Goal: Task Accomplishment & Management: Complete application form

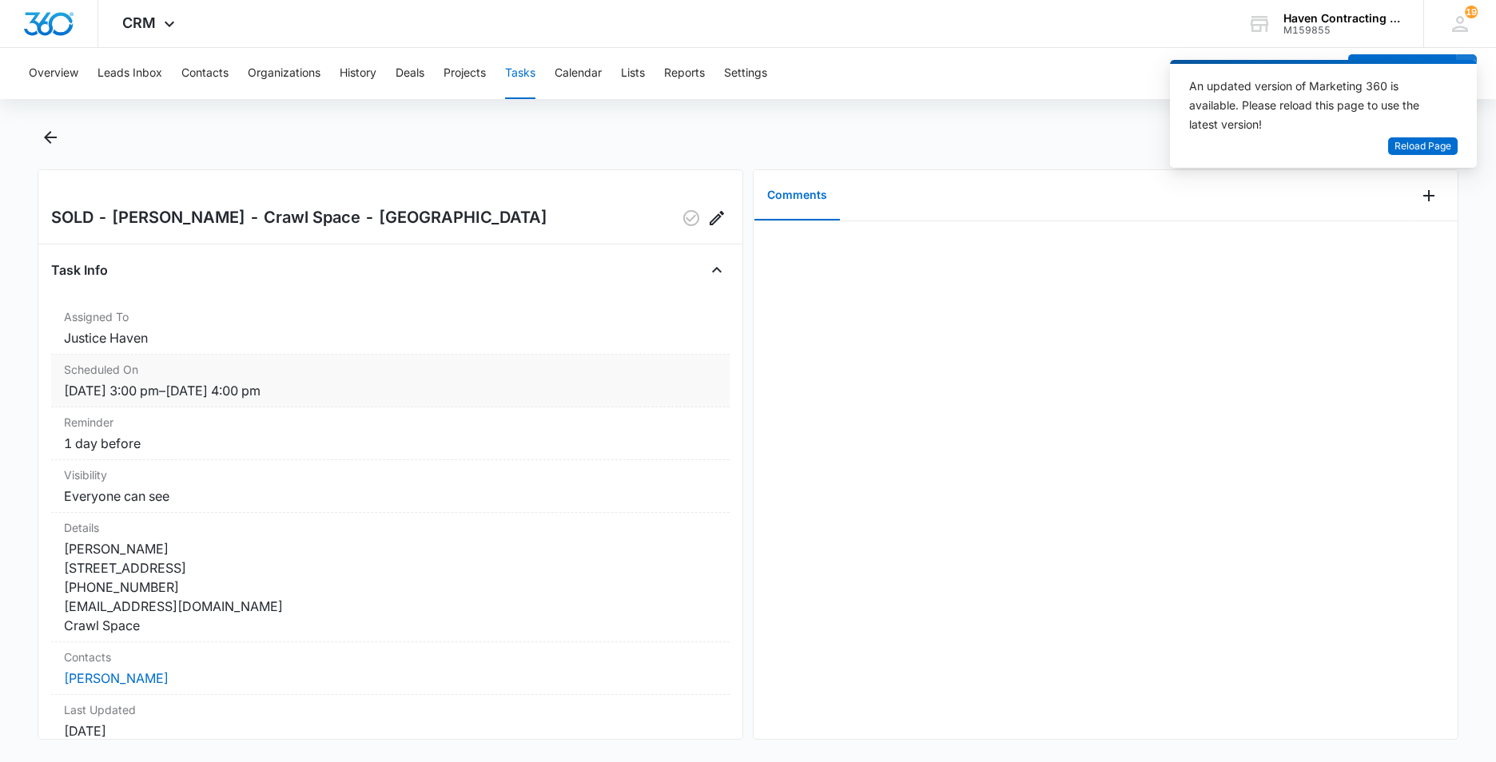
scroll to position [160, 0]
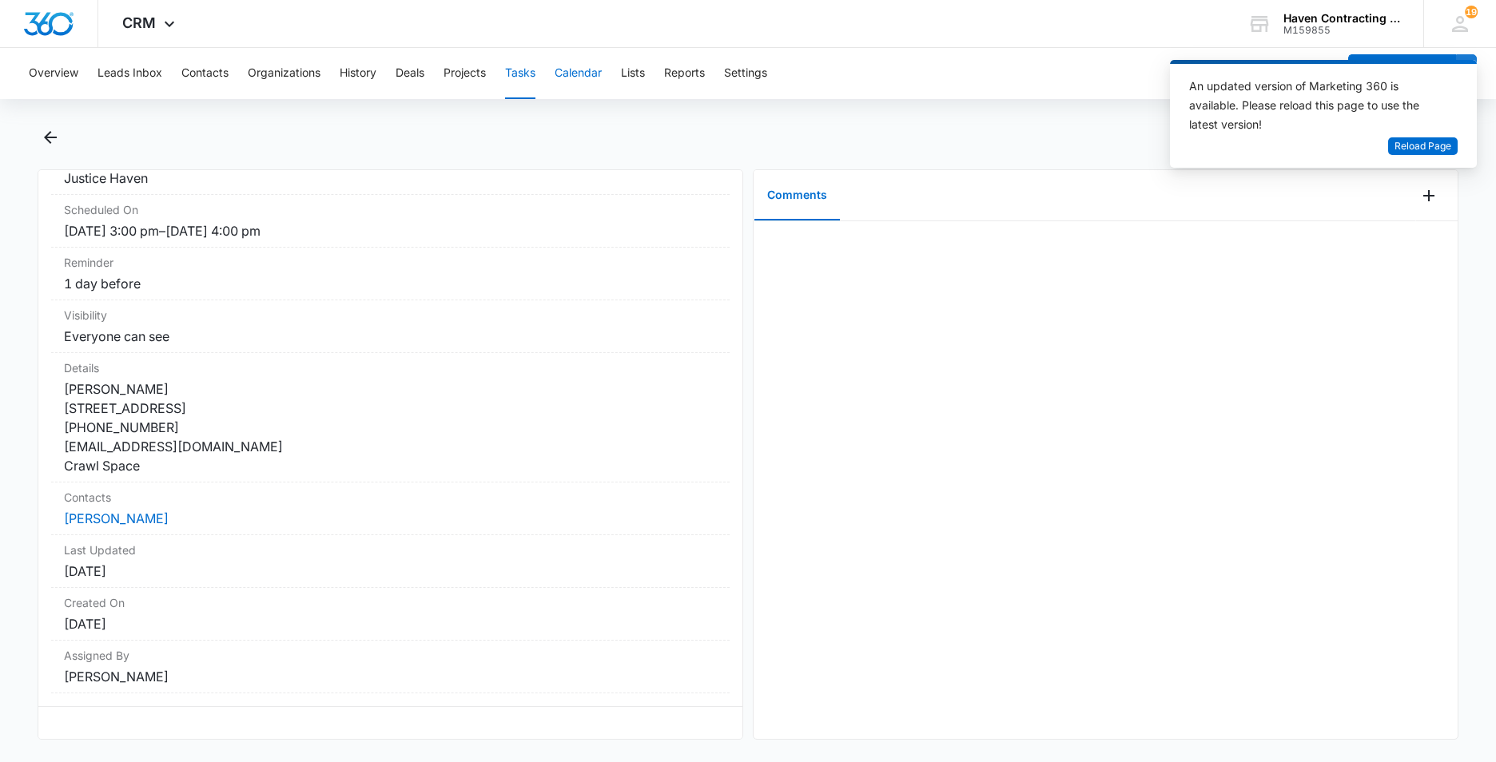
click at [575, 73] on button "Calendar" at bounding box center [578, 73] width 47 height 51
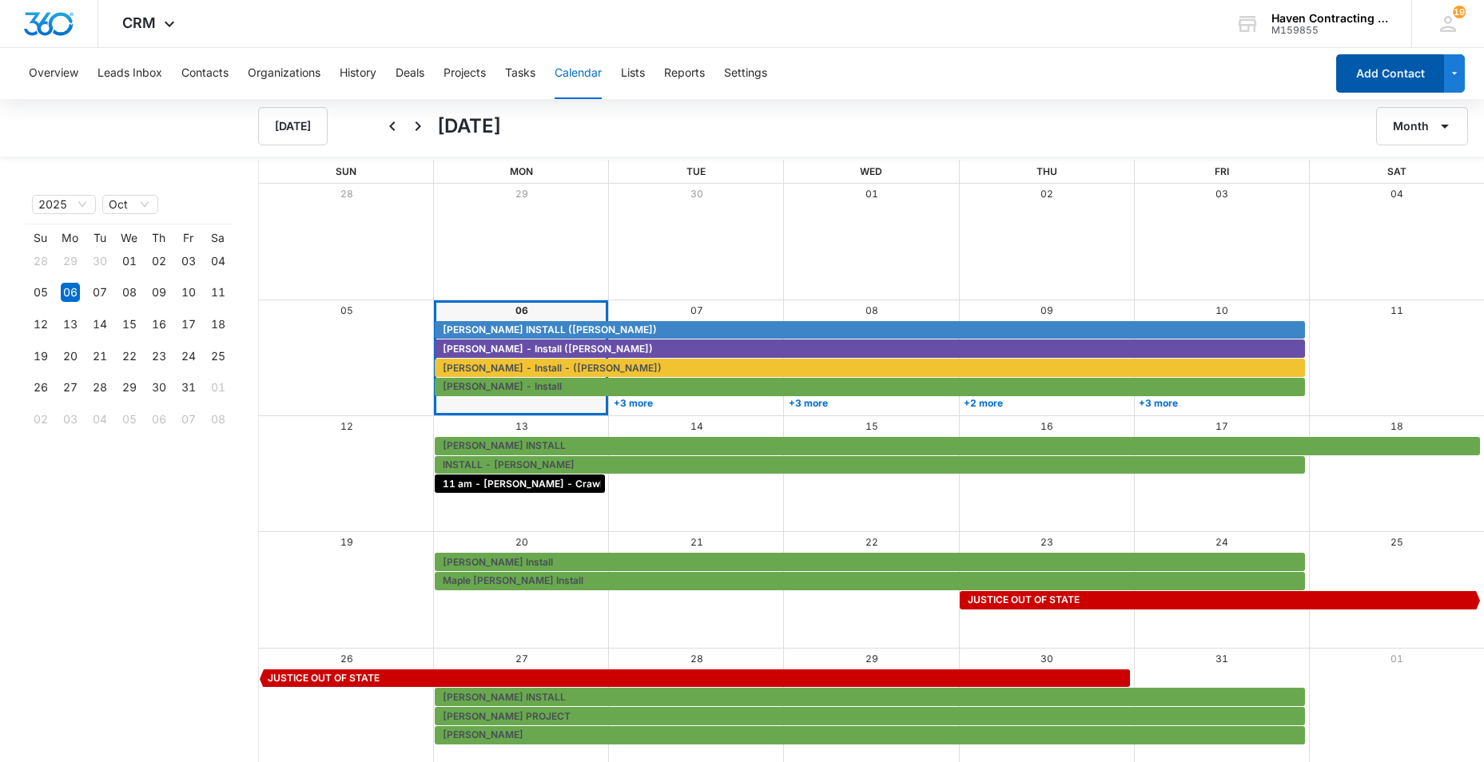
click at [1378, 73] on button "Add Contact" at bounding box center [1390, 73] width 108 height 38
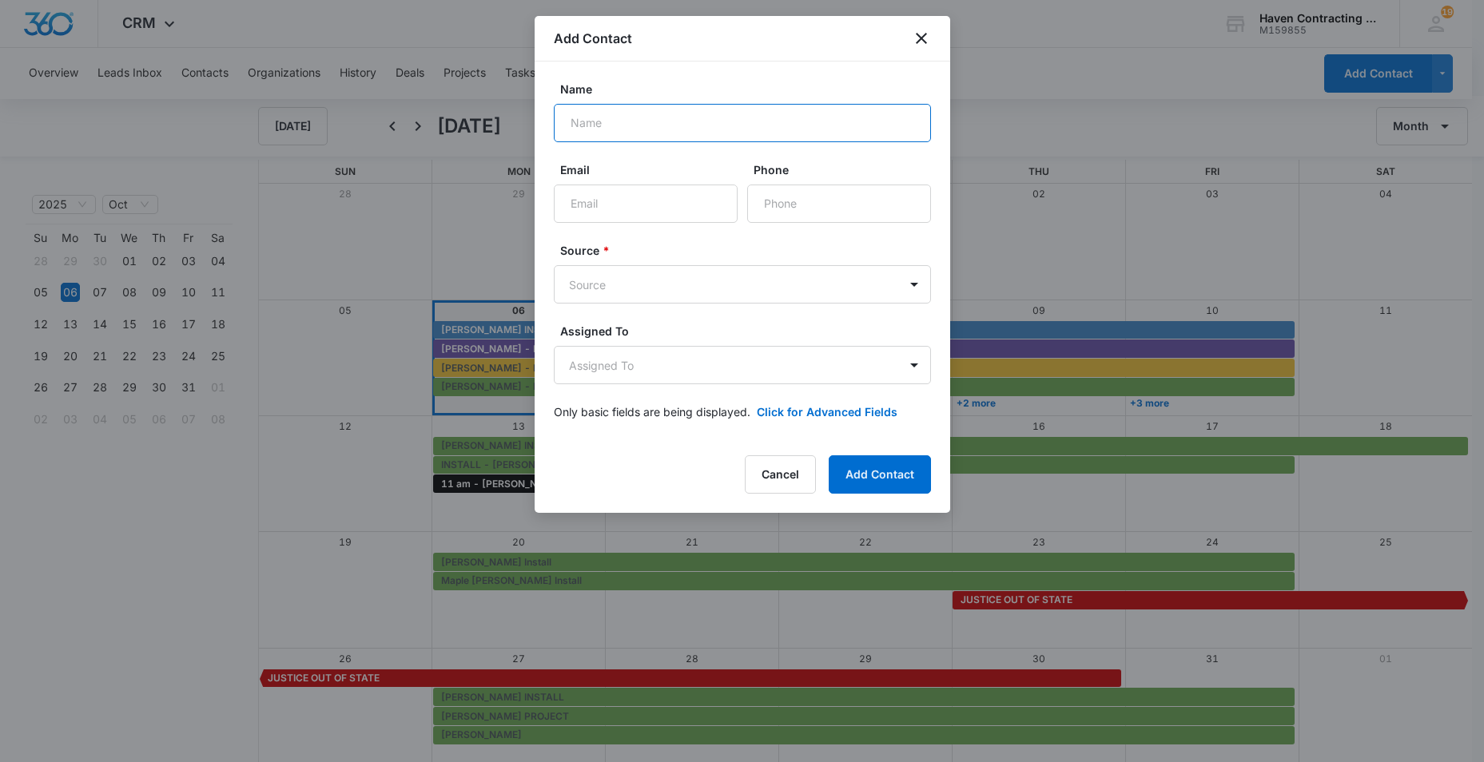
click at [588, 123] on input "Name" at bounding box center [742, 123] width 377 height 38
type input "[PERSON_NAME]"
click at [591, 196] on input "Email" at bounding box center [646, 204] width 184 height 38
type input "[EMAIL_ADDRESS][DOMAIN_NAME]"
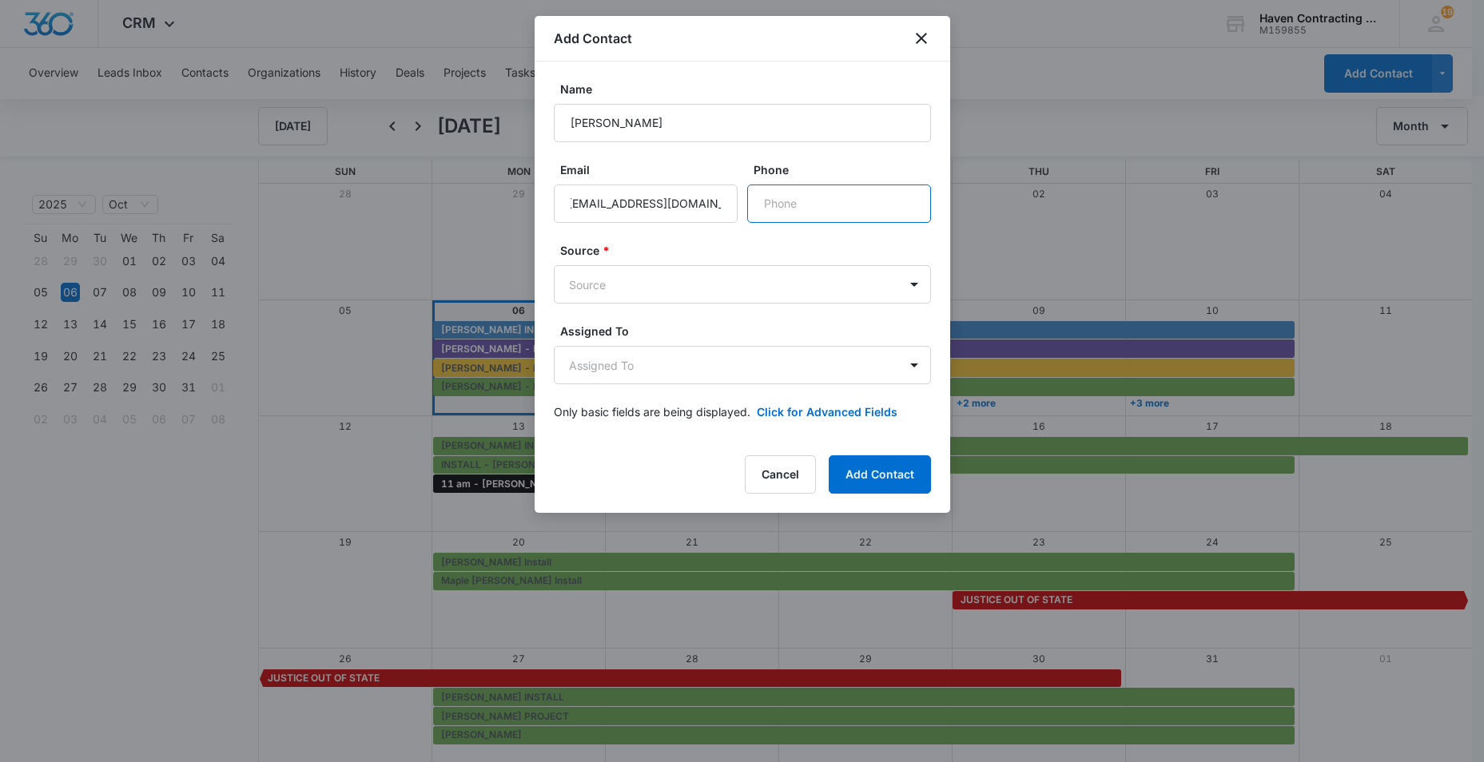
drag, startPoint x: 777, startPoint y: 208, endPoint x: 1062, endPoint y: 178, distance: 286.8
click at [777, 207] on input "Phone" at bounding box center [839, 204] width 184 height 38
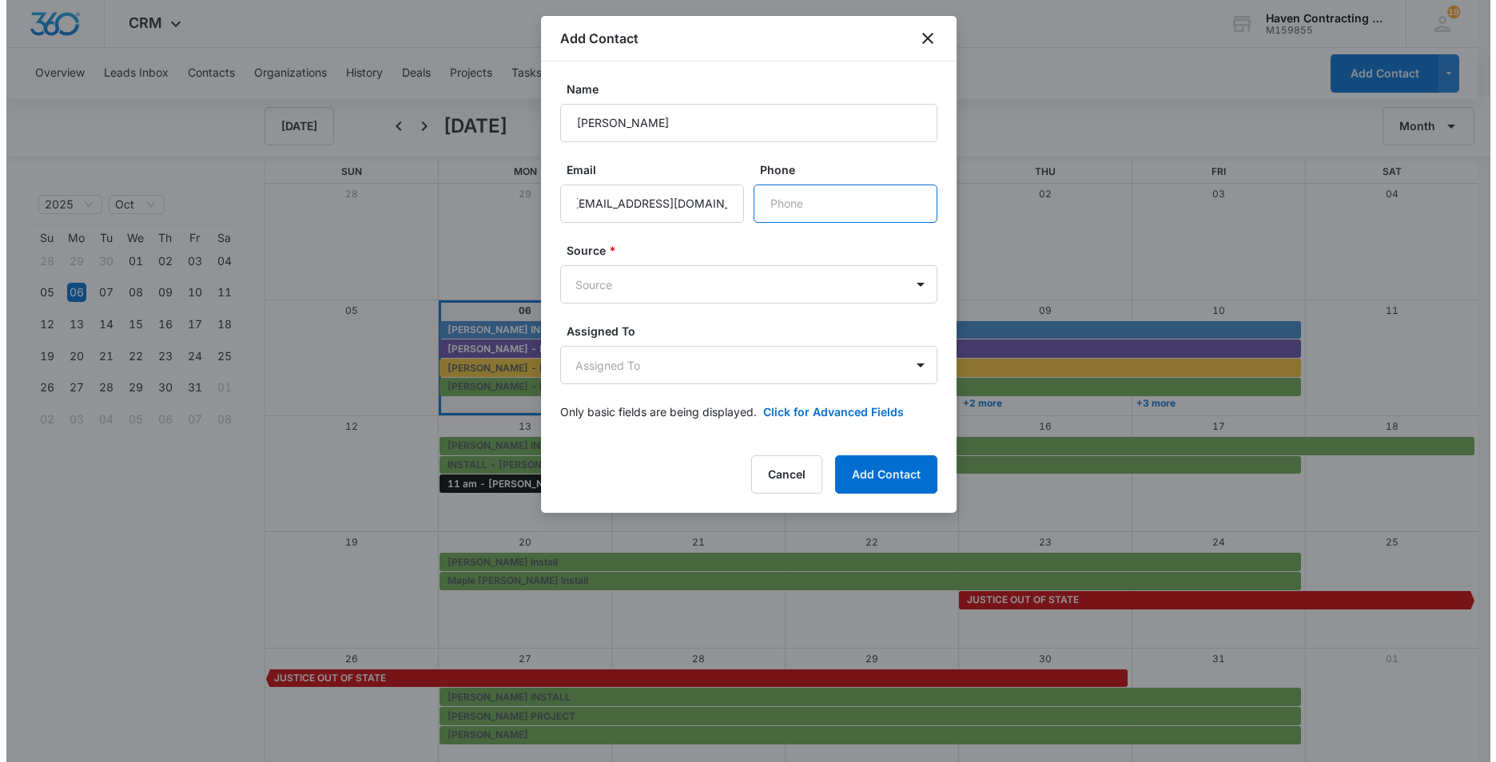
scroll to position [0, 0]
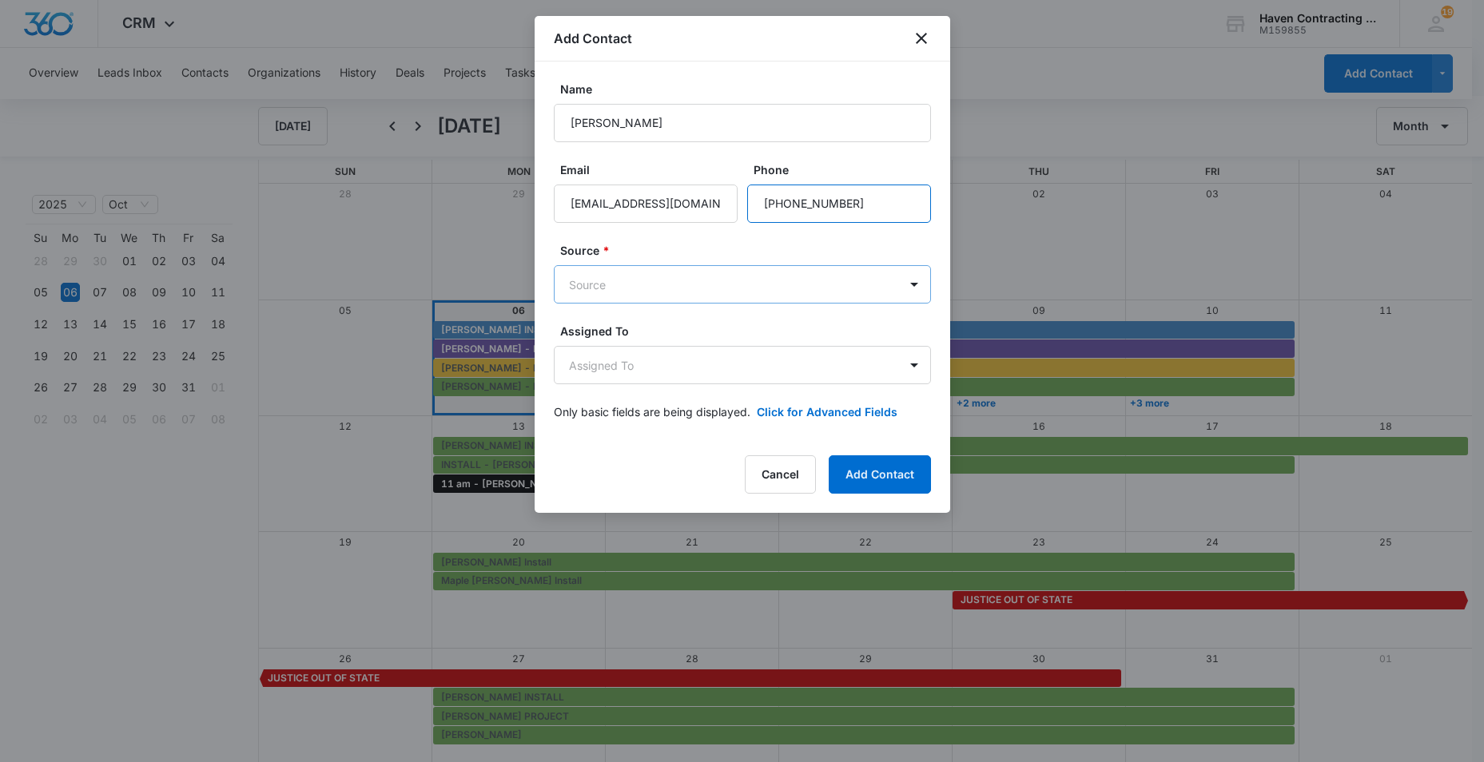
type input "[PHONE_NUMBER]"
click at [581, 282] on body "CRM Apps Reputation Websites Forms CRM Email Social Ads Intelligence Brand Sett…" at bounding box center [748, 382] width 1496 height 764
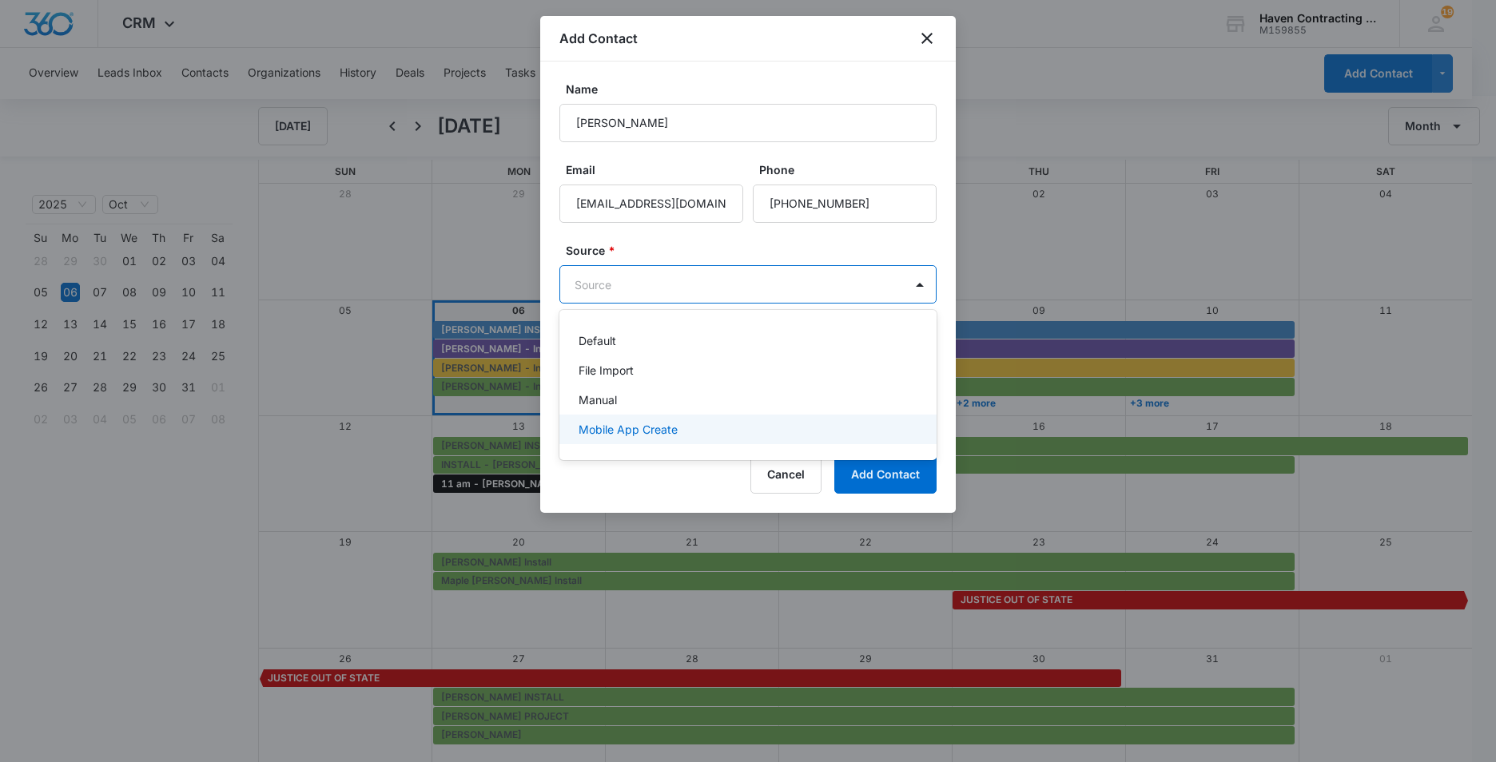
click at [588, 424] on p "Mobile App Create" at bounding box center [628, 429] width 99 height 17
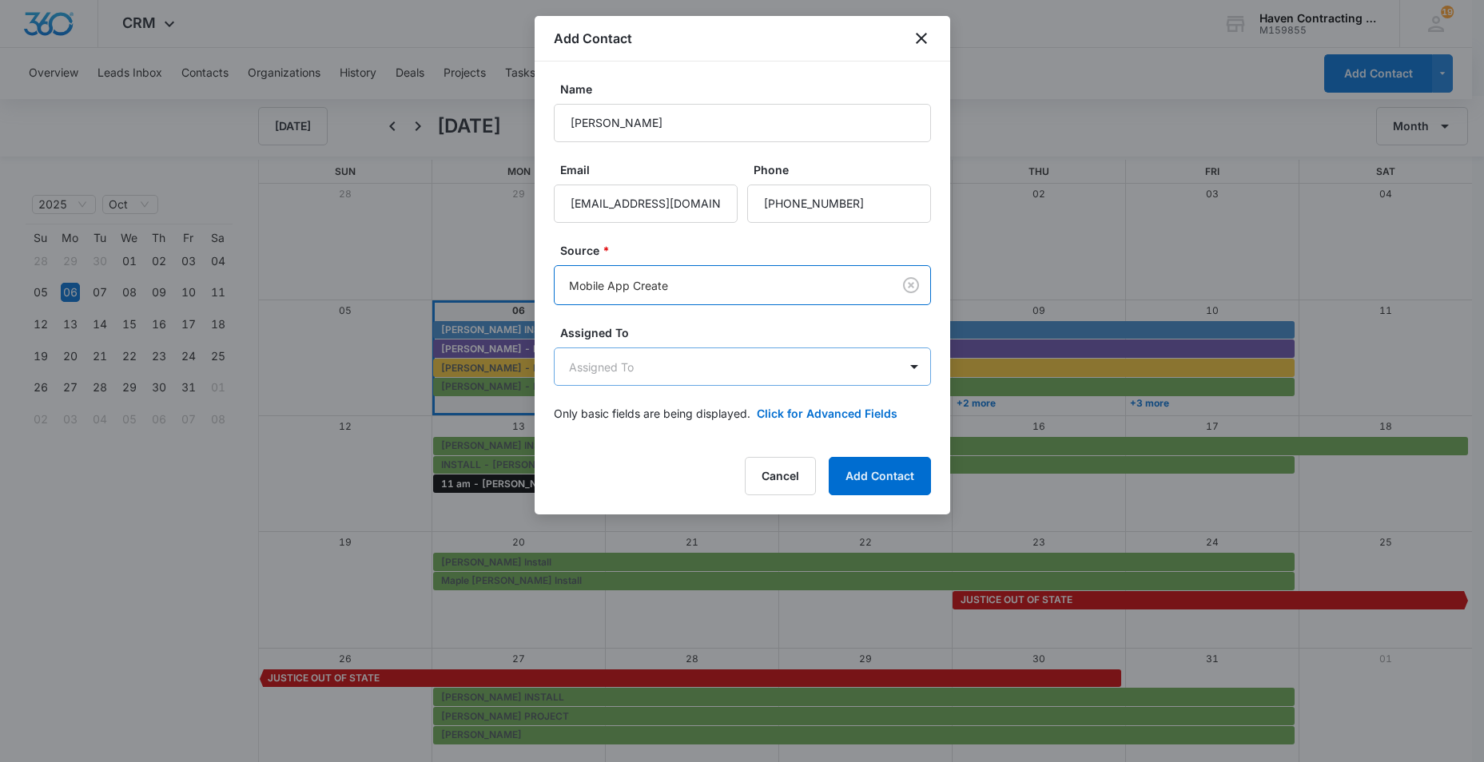
click at [577, 370] on body "CRM Apps Reputation Websites Forms CRM Email Social Ads Intelligence Brand Sett…" at bounding box center [742, 382] width 1484 height 764
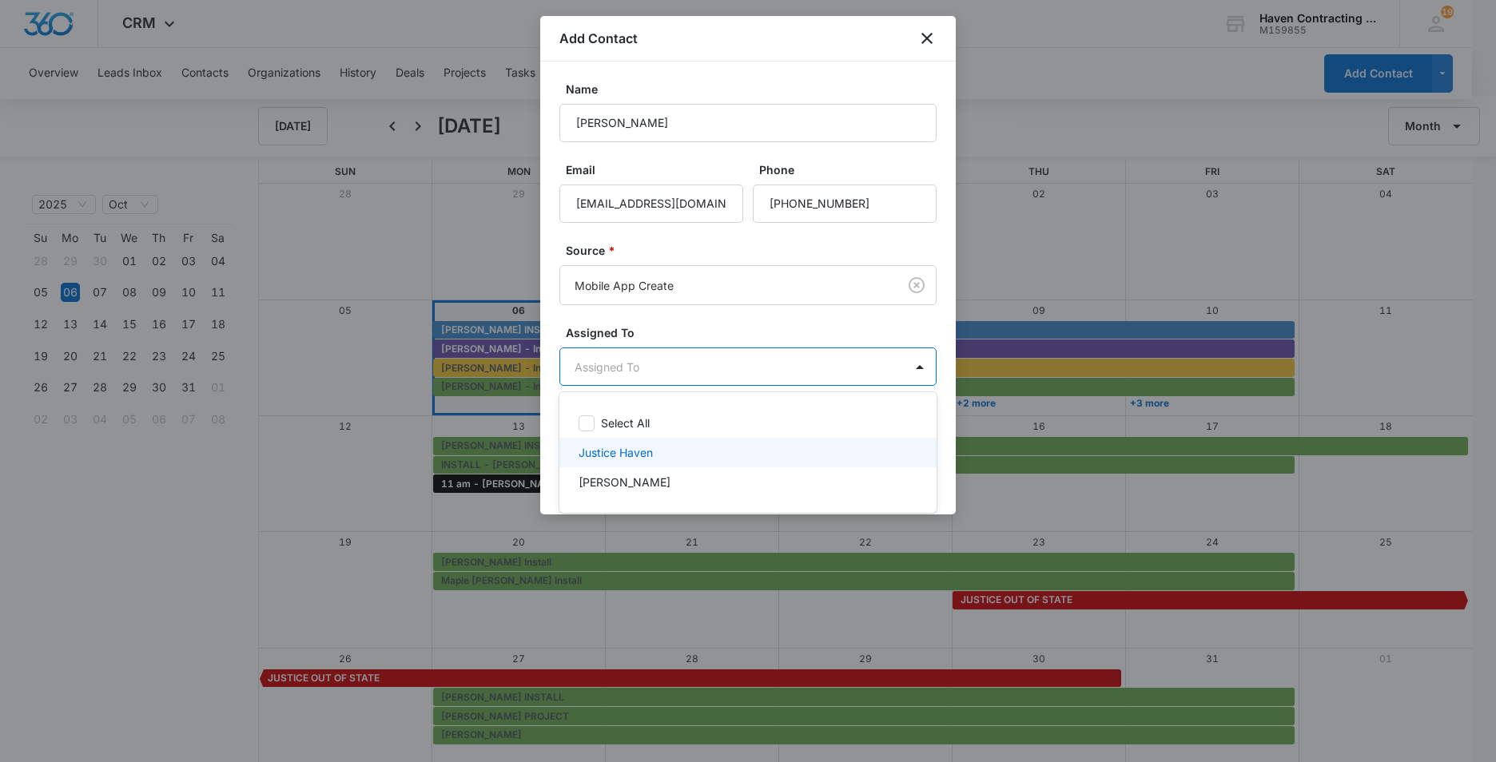
click at [584, 453] on p "Justice Haven" at bounding box center [616, 452] width 74 height 17
click at [543, 414] on div at bounding box center [748, 381] width 1496 height 762
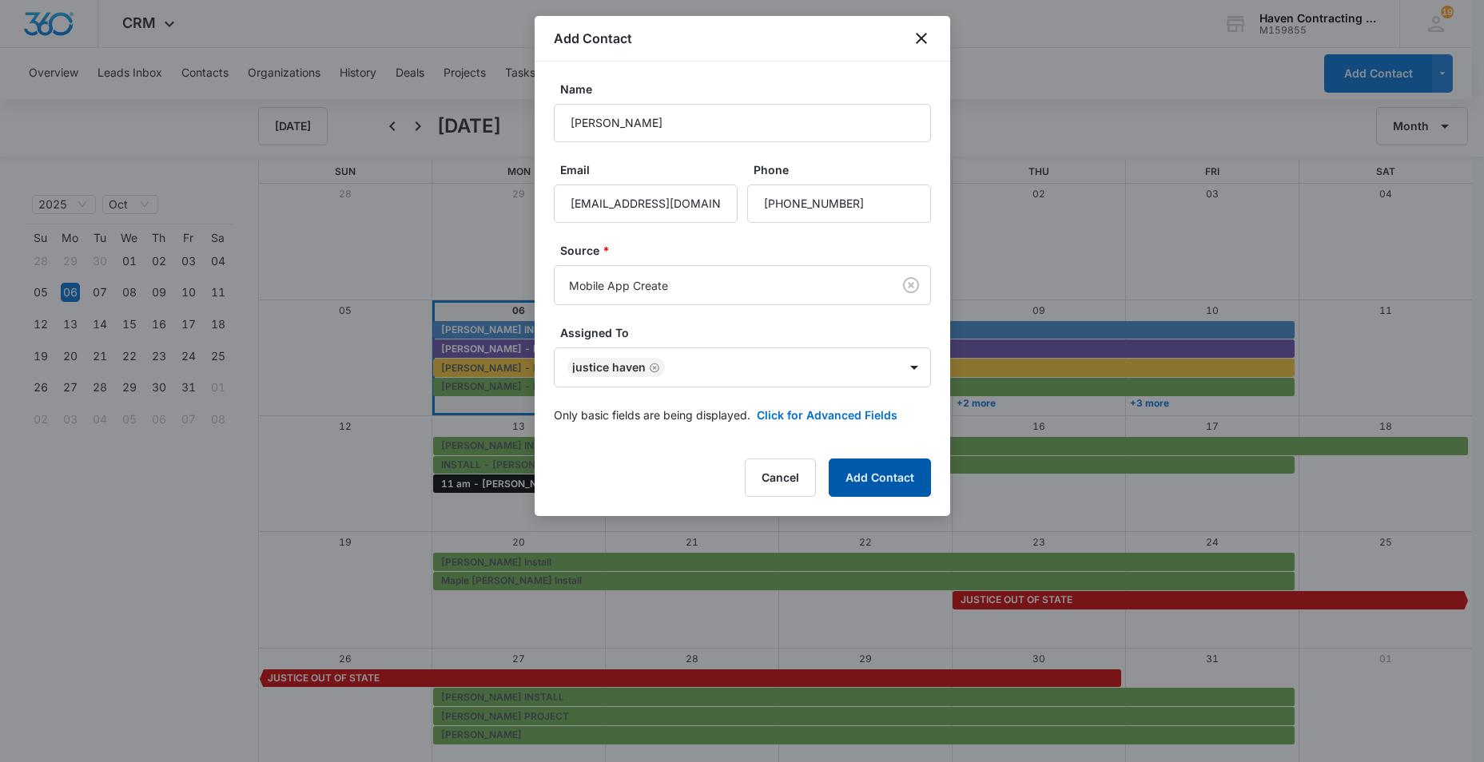
click at [860, 479] on button "Add Contact" at bounding box center [880, 478] width 102 height 38
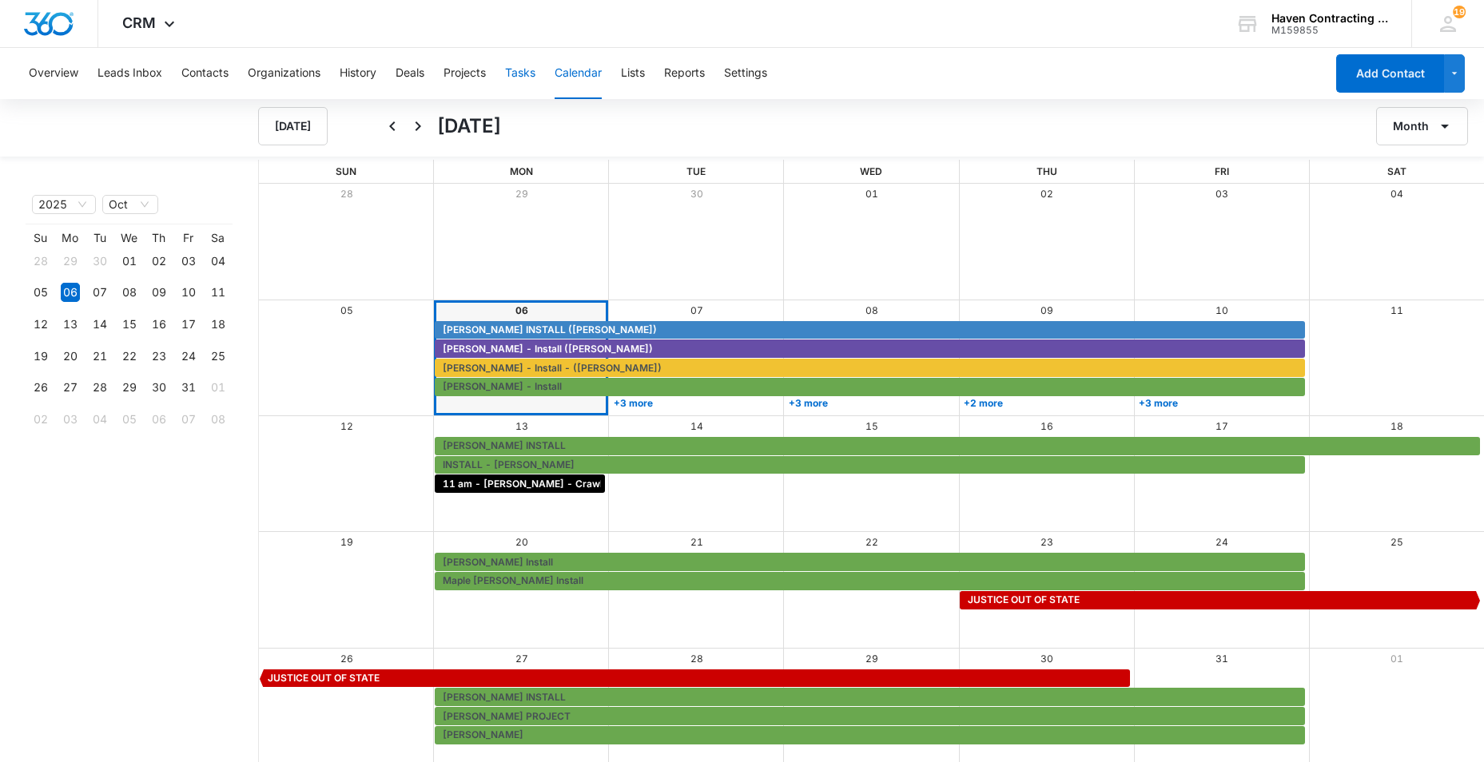
click at [523, 70] on button "Tasks" at bounding box center [520, 73] width 30 height 51
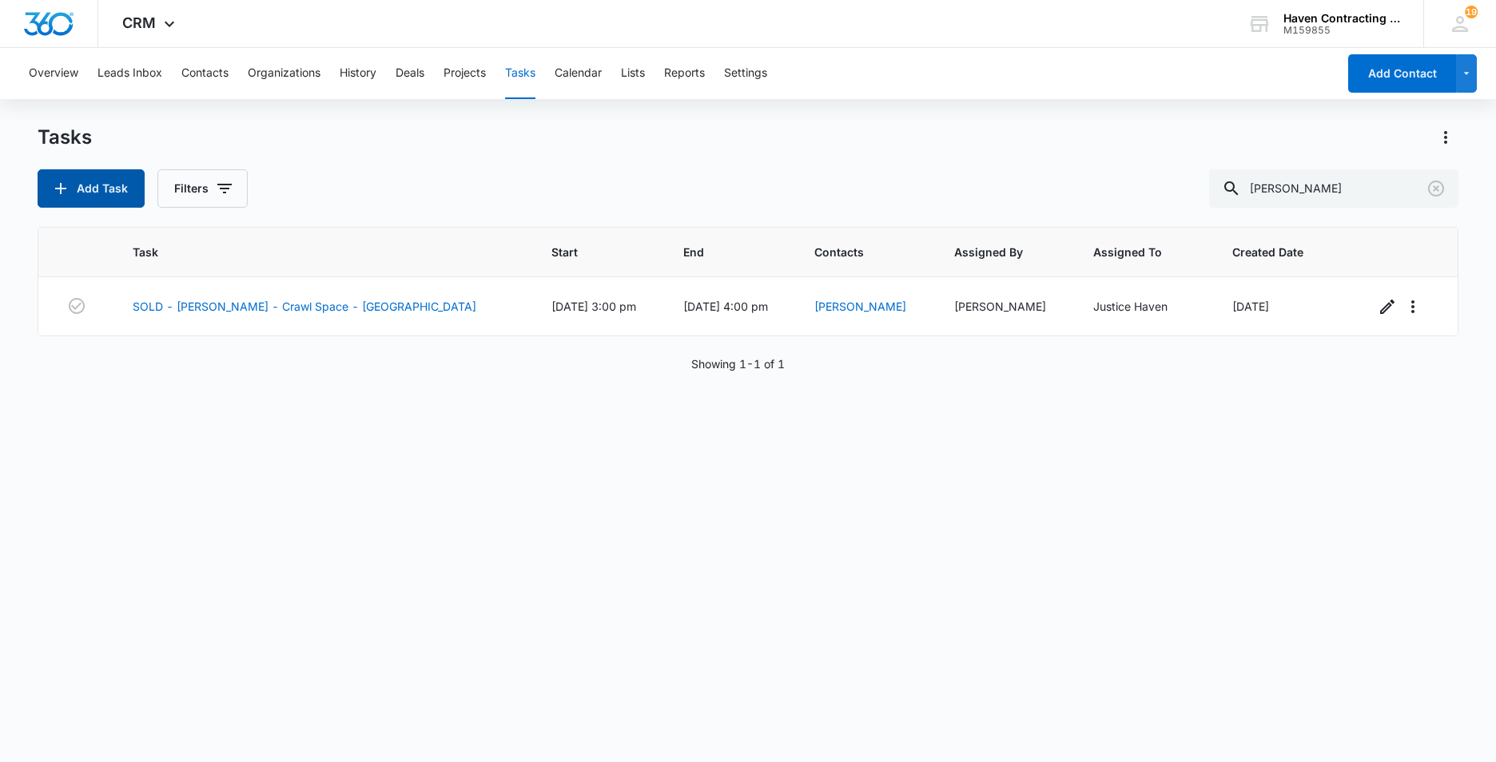
click at [81, 190] on button "Add Task" at bounding box center [91, 188] width 107 height 38
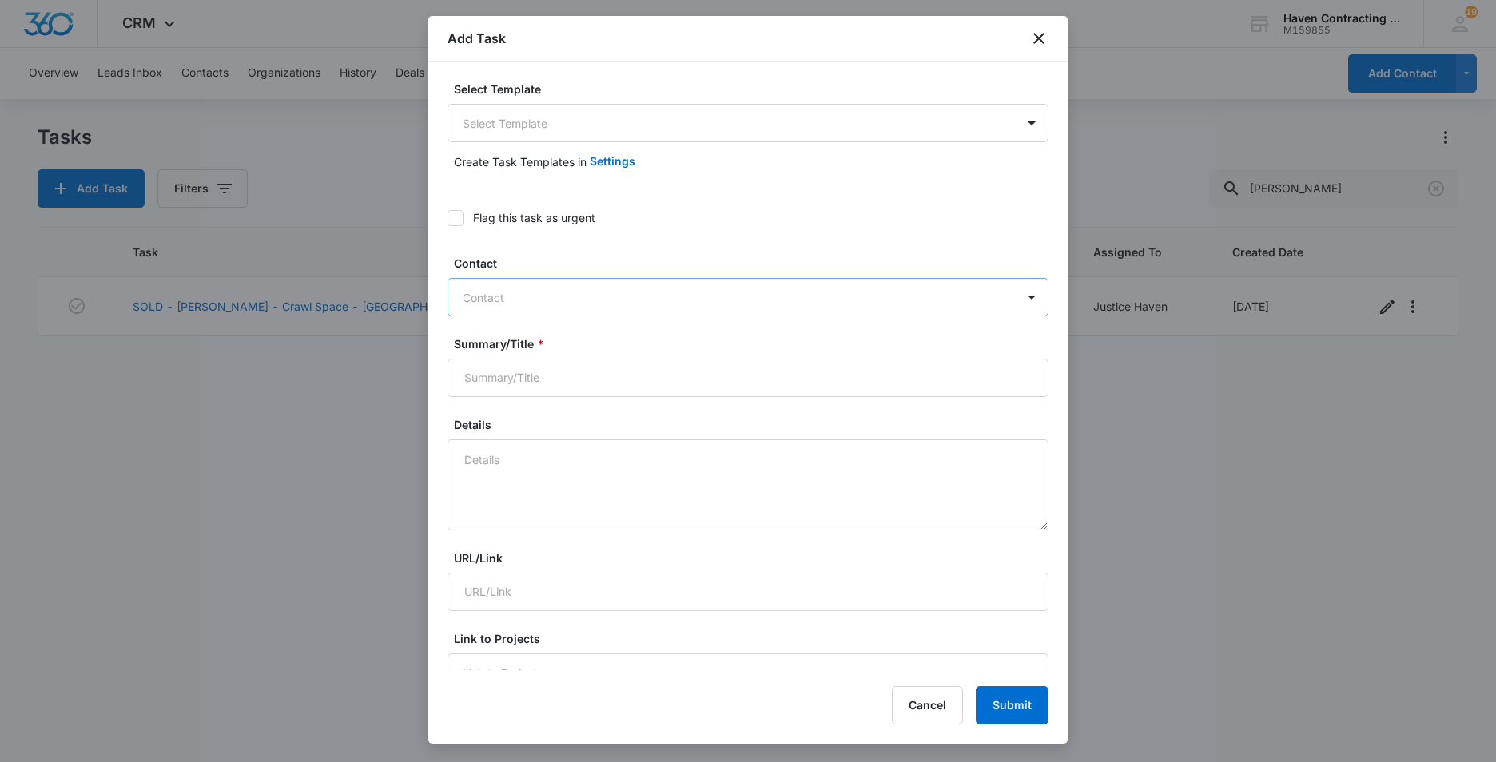
click at [464, 303] on input "text" at bounding box center [464, 297] width 3 height 17
type input "[PERSON_NAME]"
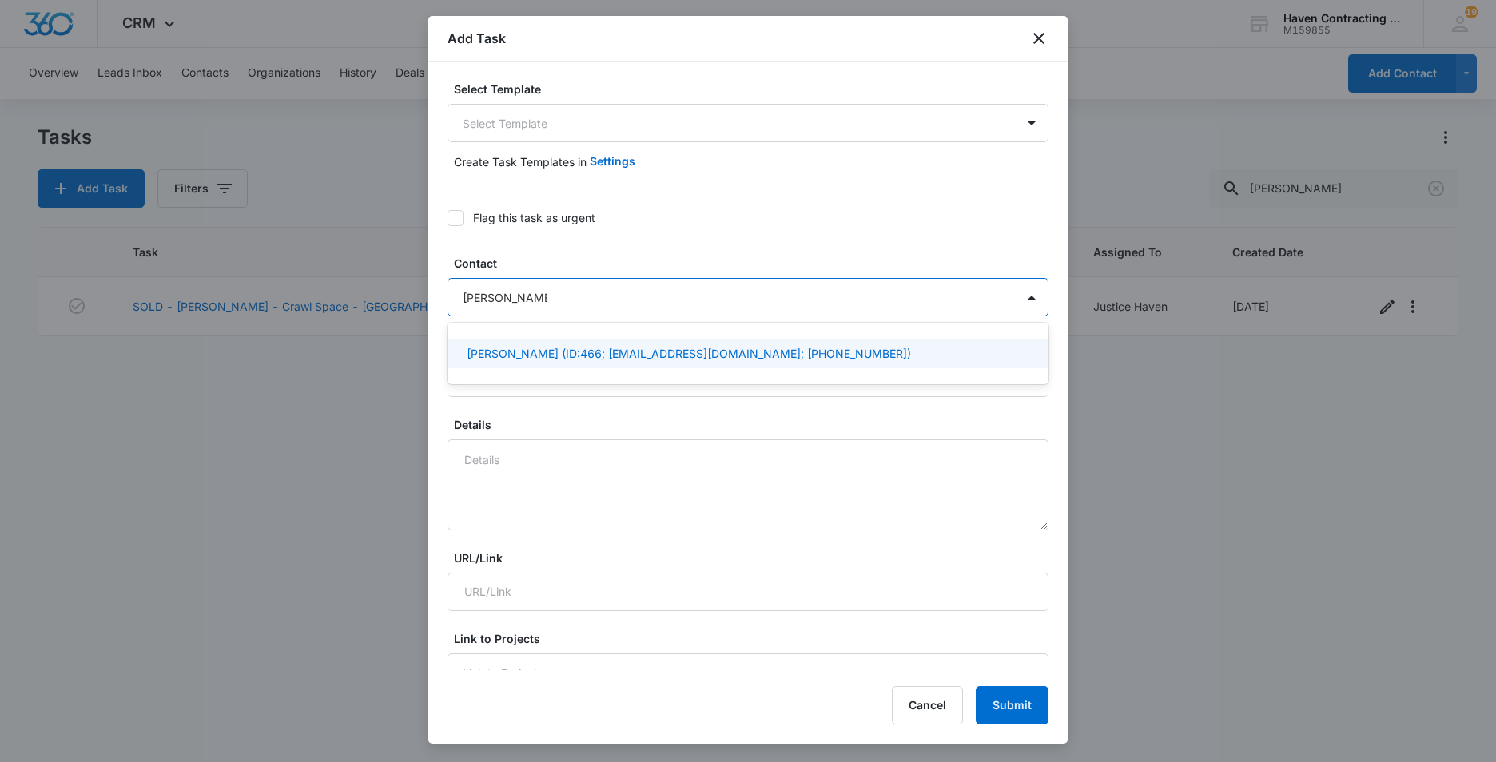
click at [525, 354] on p "[PERSON_NAME] (ID:466; [EMAIL_ADDRESS][DOMAIN_NAME]; [PHONE_NUMBER])" at bounding box center [689, 353] width 444 height 17
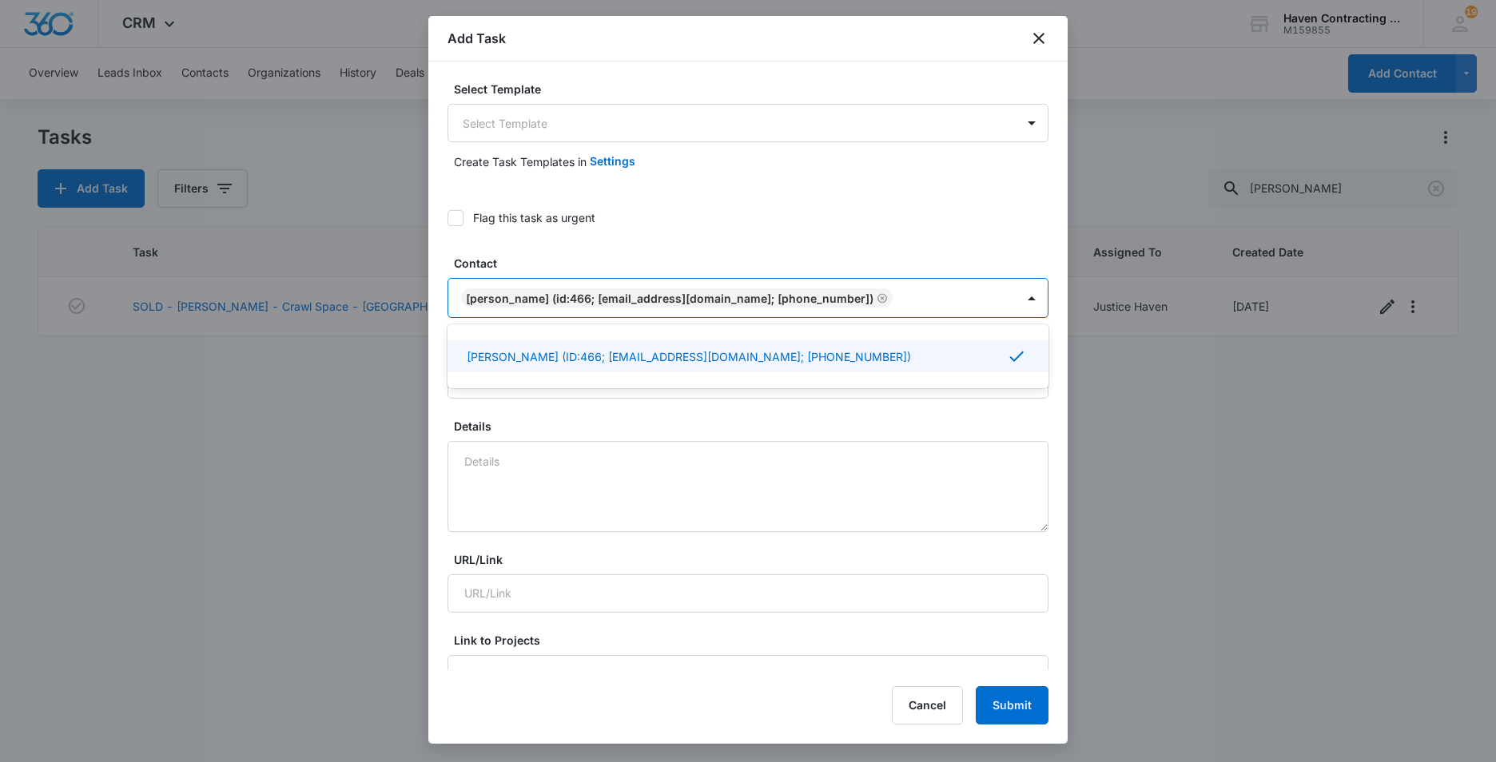
click at [435, 406] on div "Select Template Select Template Create Task Templates in Settings Flag this tas…" at bounding box center [747, 366] width 639 height 609
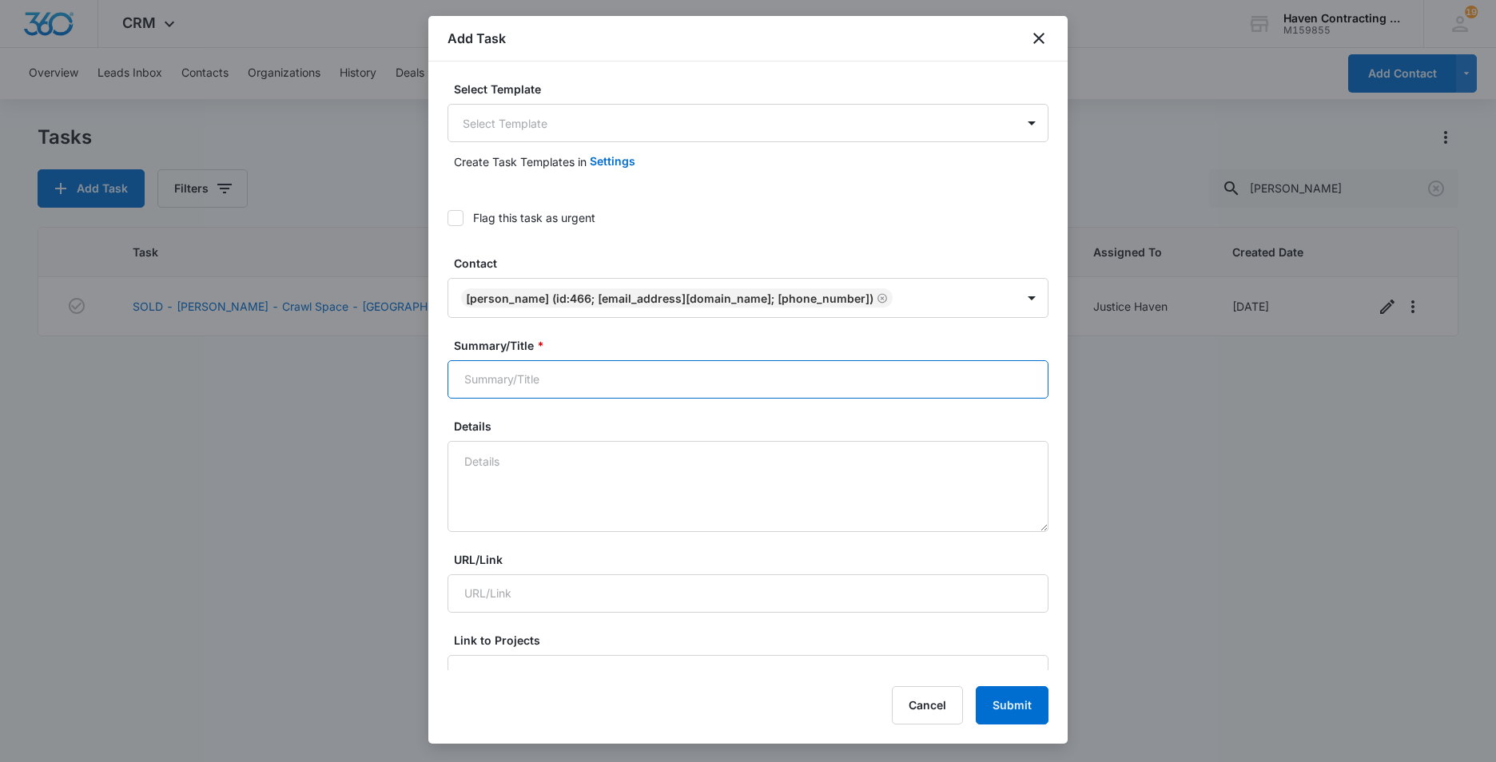
click at [483, 375] on input "Summary/Title *" at bounding box center [747, 379] width 601 height 38
type input "2 pm - [PERSON_NAME] - Foundation - [GEOGRAPHIC_DATA]"
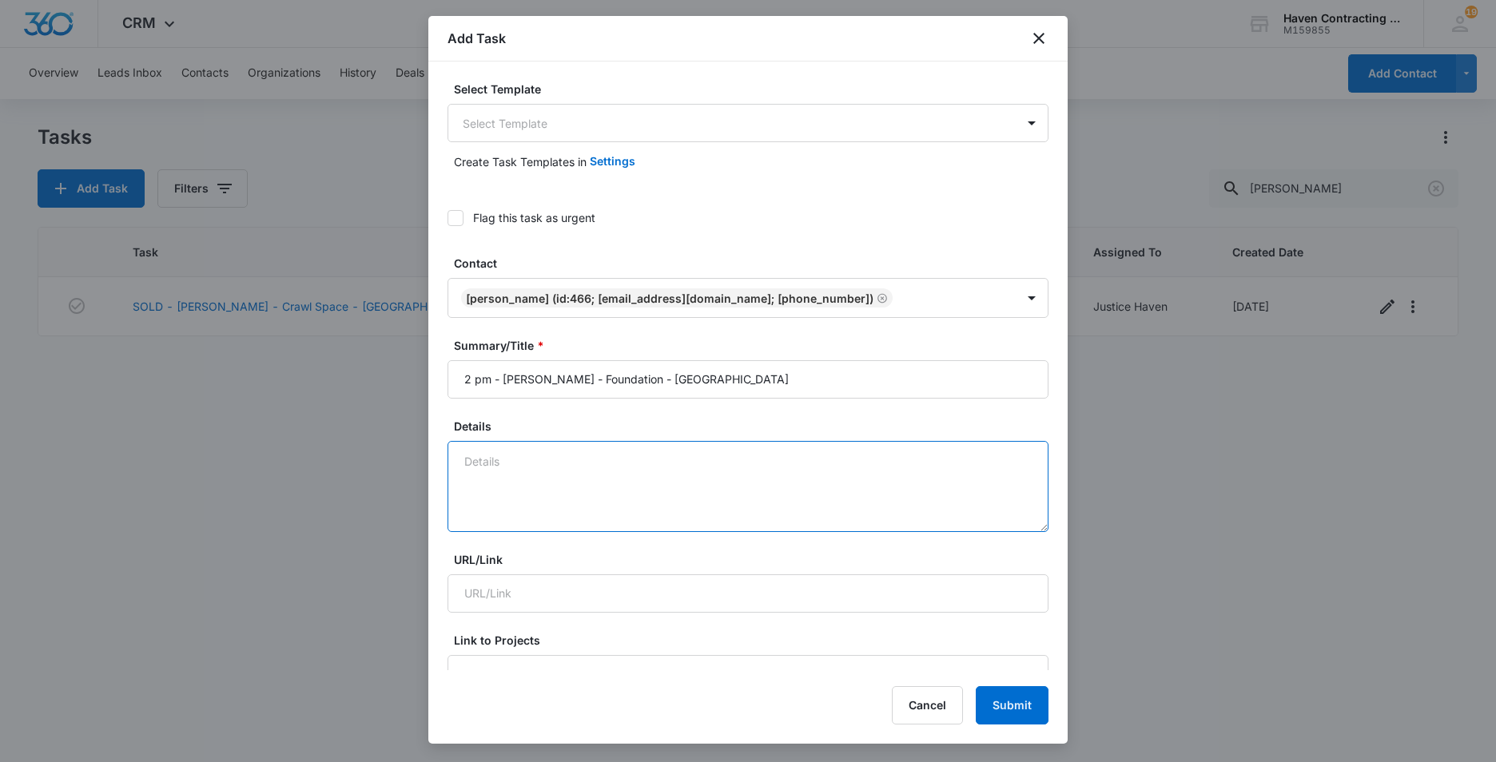
drag, startPoint x: 483, startPoint y: 469, endPoint x: 507, endPoint y: 467, distance: 24.8
click at [483, 469] on textarea "Details" at bounding box center [747, 486] width 601 height 91
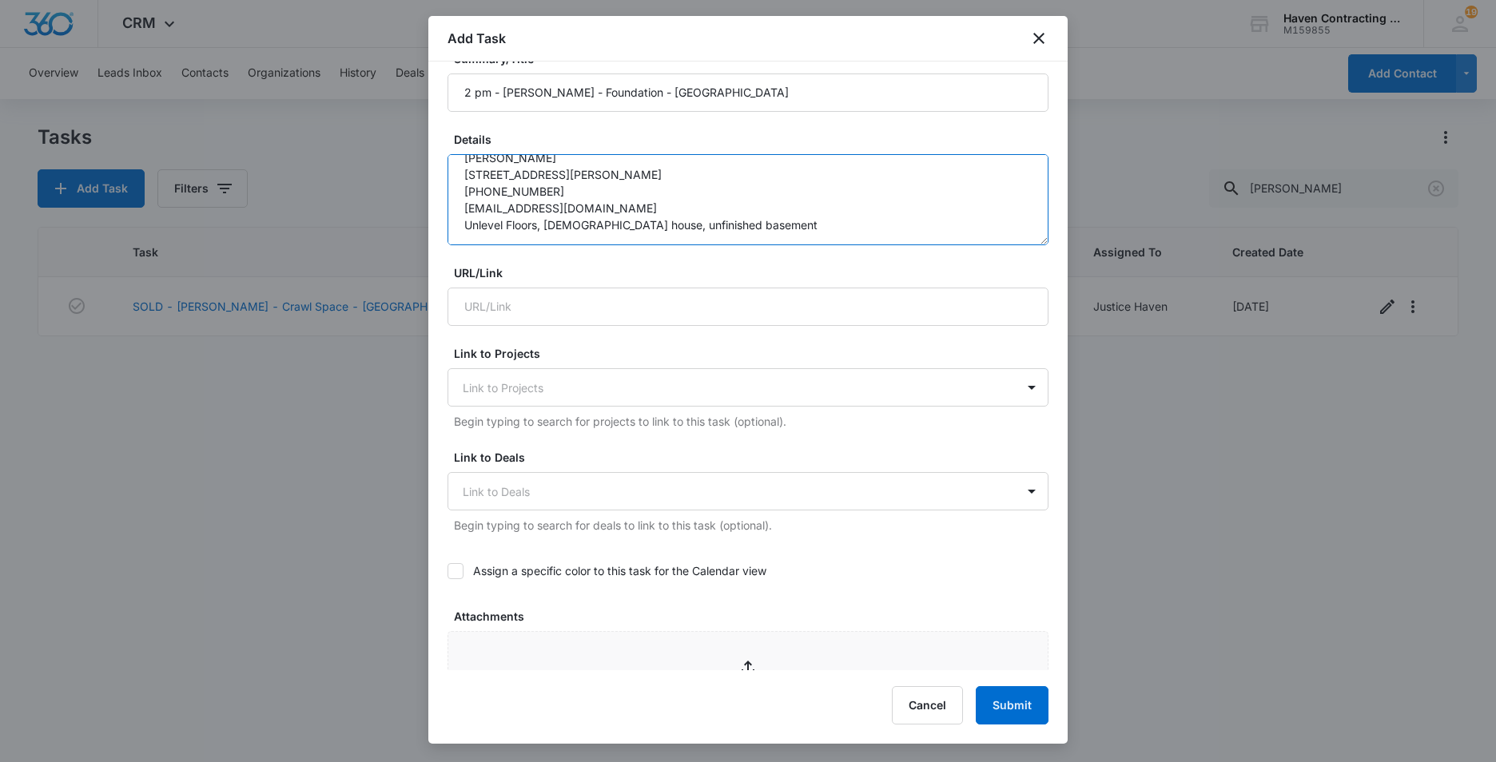
scroll to position [320, 0]
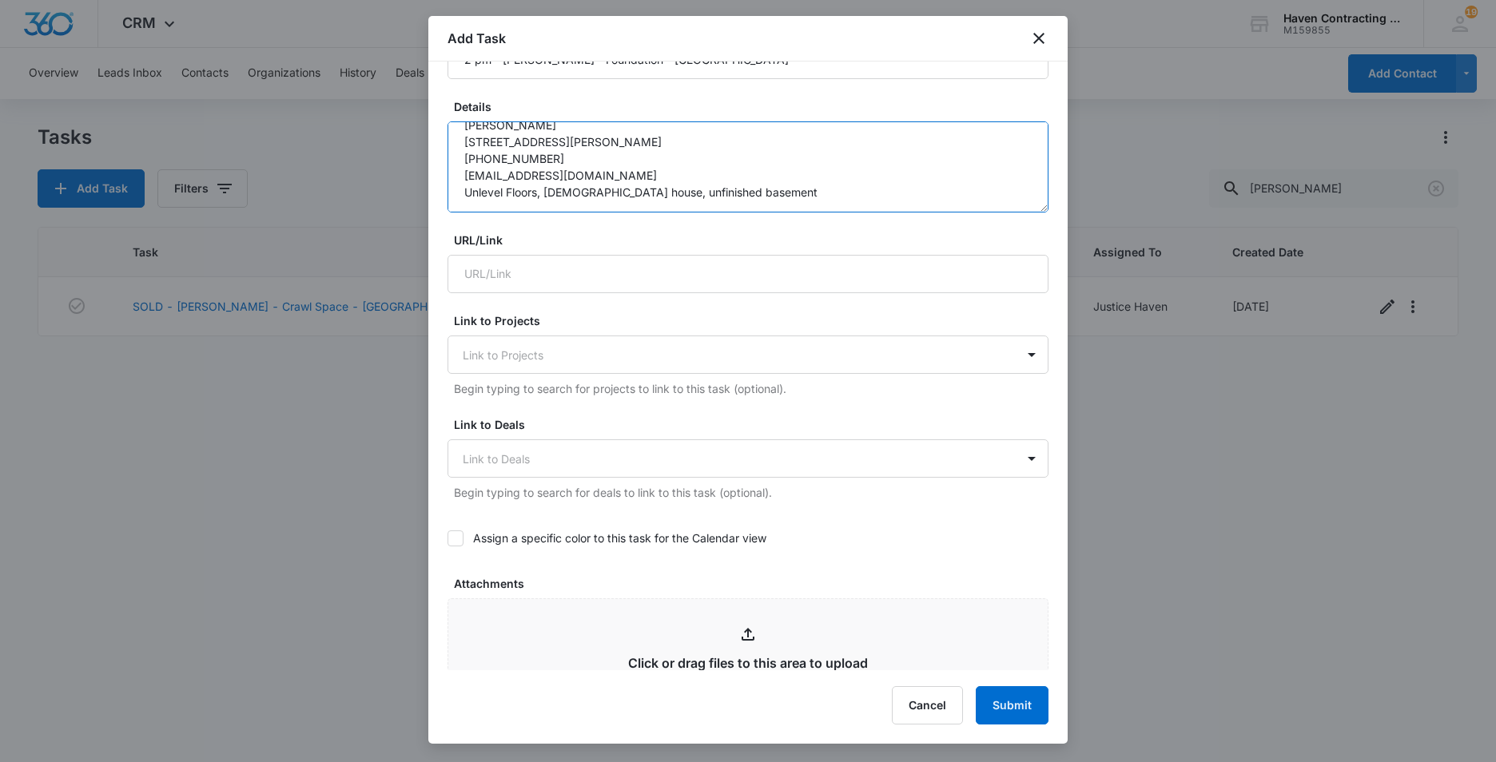
type textarea "[PERSON_NAME] [STREET_ADDRESS][PERSON_NAME] [PHONE_NUMBER] [EMAIL_ADDRESS][DOMA…"
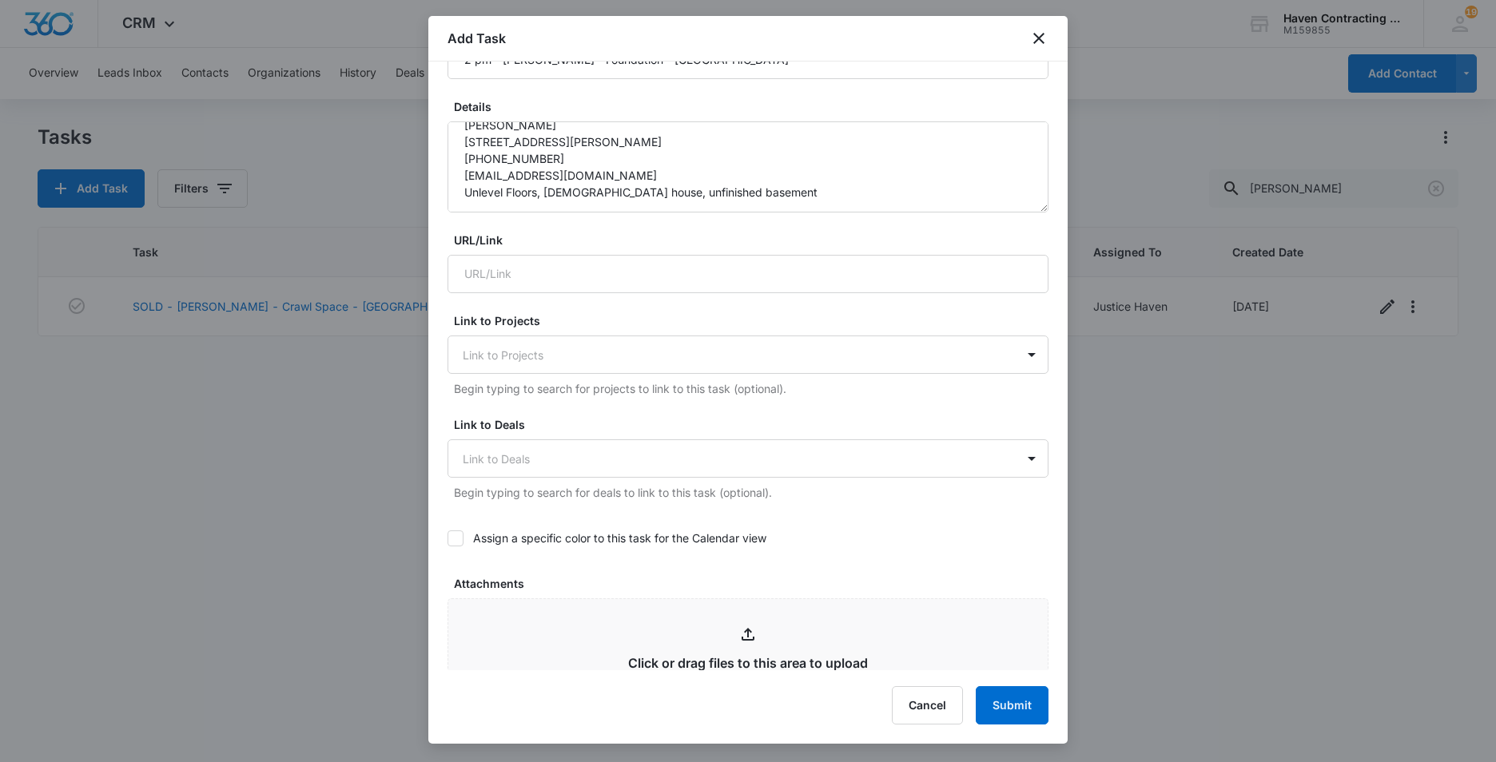
click at [458, 540] on icon at bounding box center [455, 538] width 14 height 14
click at [447, 539] on input "Assign a specific color to this task for the Calendar view" at bounding box center [447, 539] width 0 height 0
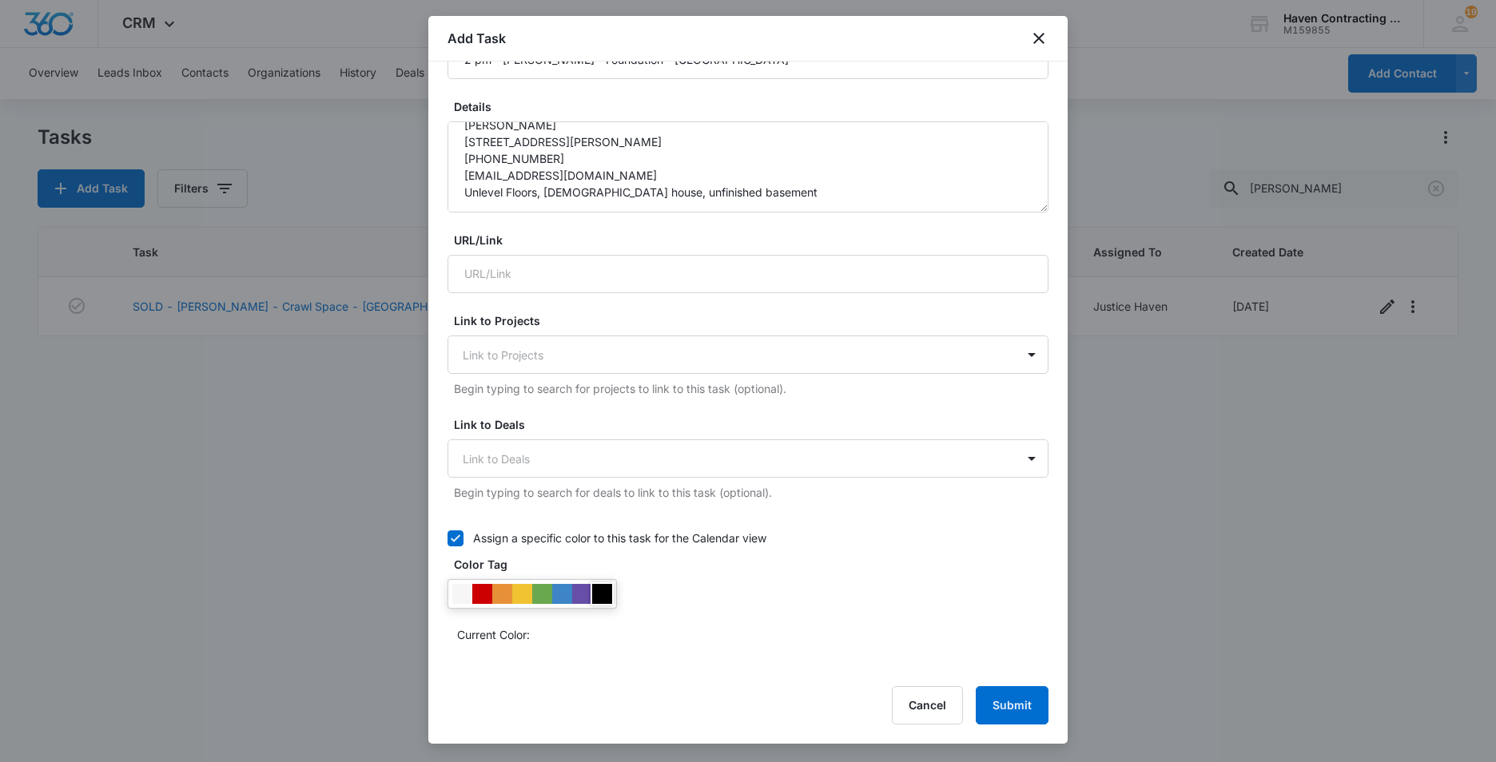
click at [603, 601] on div at bounding box center [602, 594] width 20 height 20
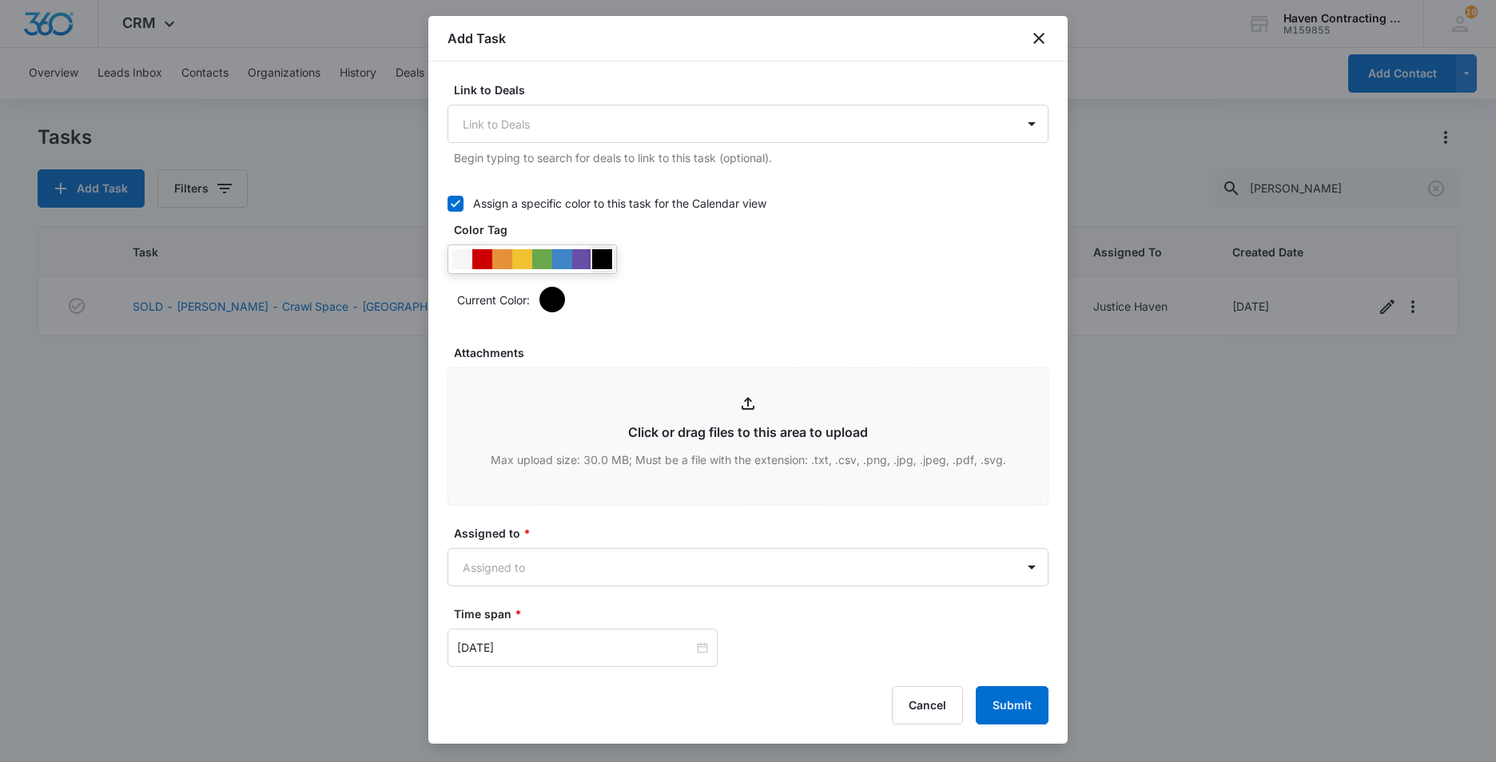
scroll to position [719, 0]
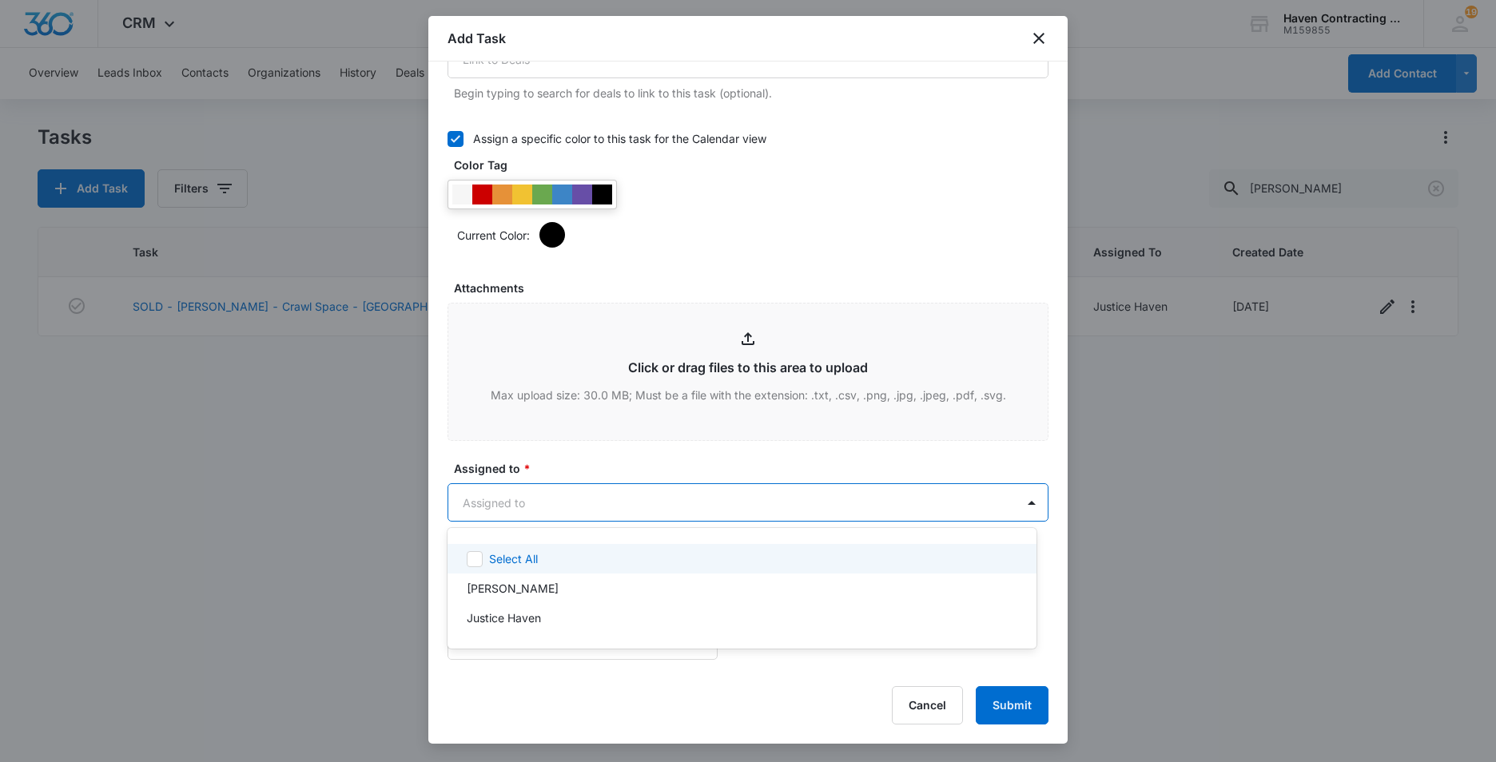
click at [463, 503] on body "CRM Apps Reputation Websites Forms CRM Email Social Ads Intelligence Brand Sett…" at bounding box center [748, 381] width 1496 height 762
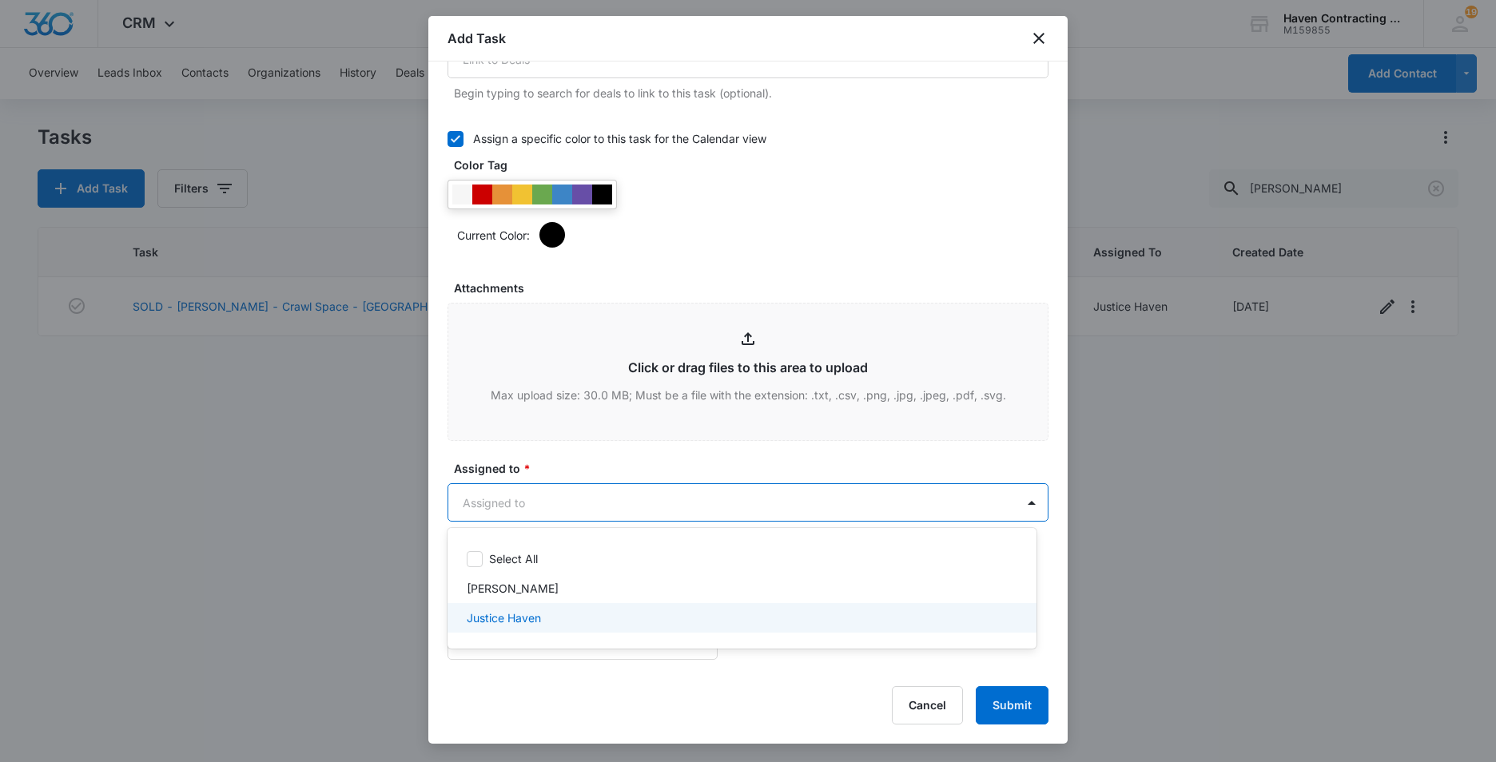
drag, startPoint x: 487, startPoint y: 617, endPoint x: 455, endPoint y: 598, distance: 36.6
click at [486, 617] on p "Justice Haven" at bounding box center [504, 618] width 74 height 17
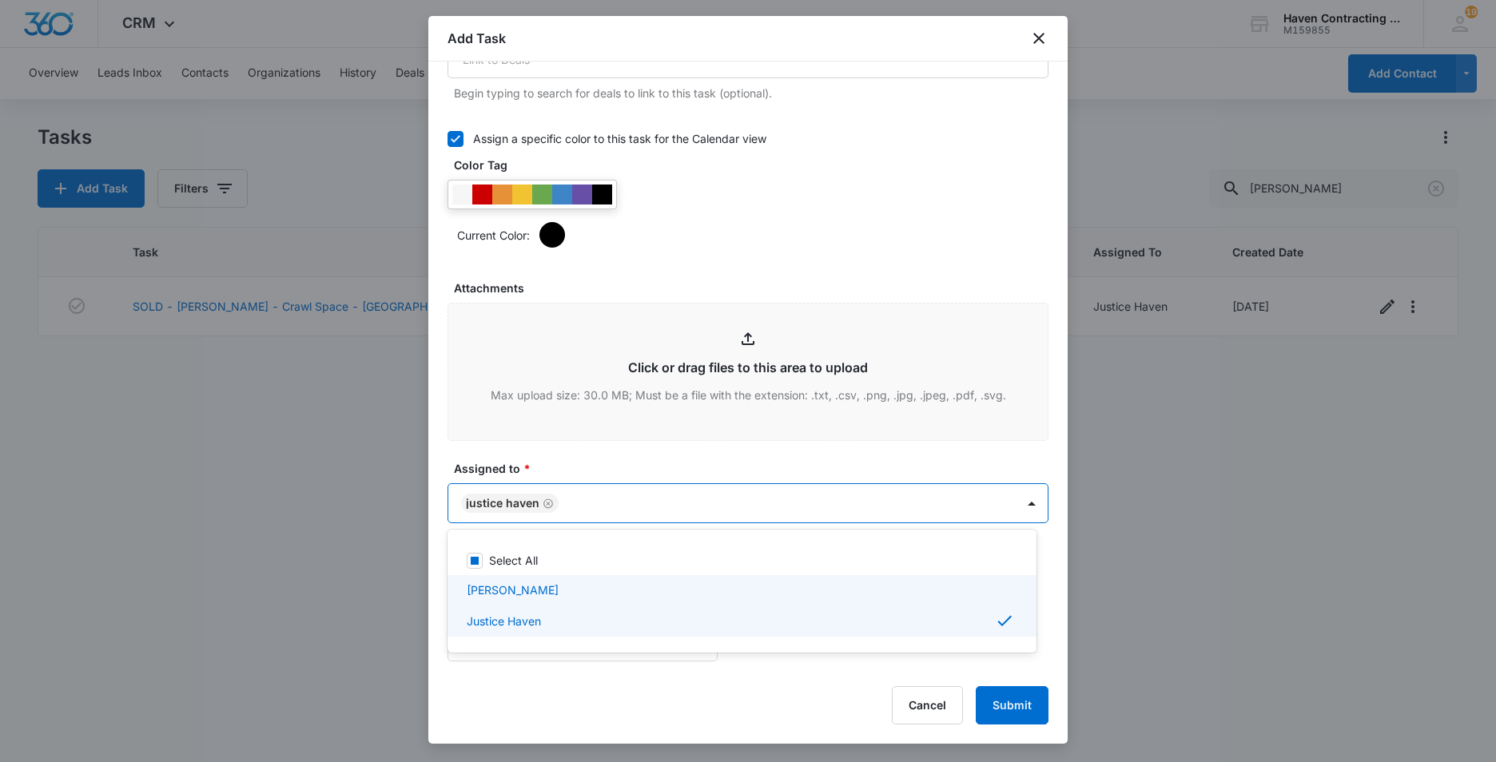
click at [434, 572] on div at bounding box center [748, 381] width 1496 height 762
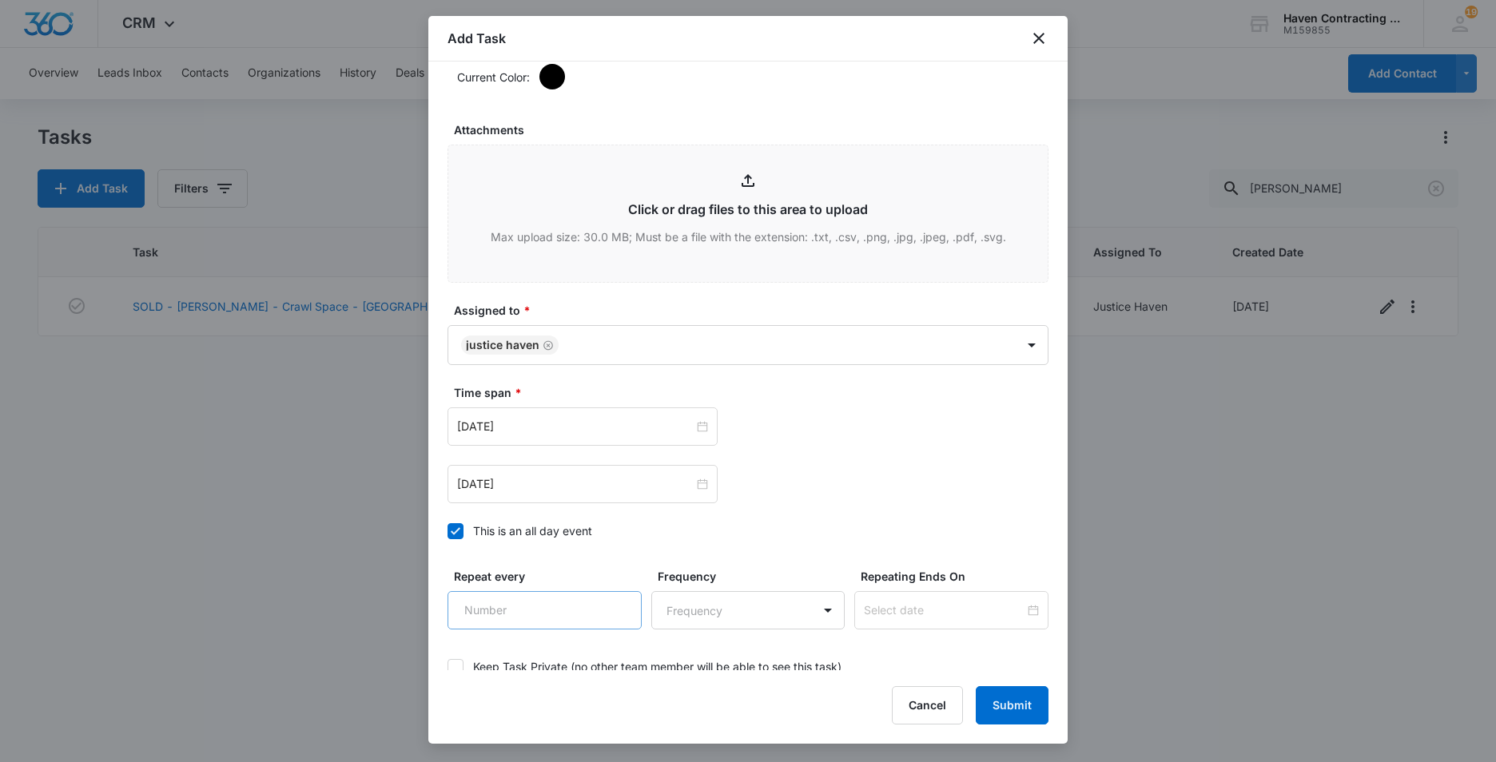
scroll to position [879, 0]
click at [459, 527] on icon at bounding box center [456, 529] width 10 height 7
click at [447, 530] on input "This is an all day event" at bounding box center [447, 530] width 0 height 0
click at [541, 425] on input "[DATE]" at bounding box center [575, 425] width 237 height 18
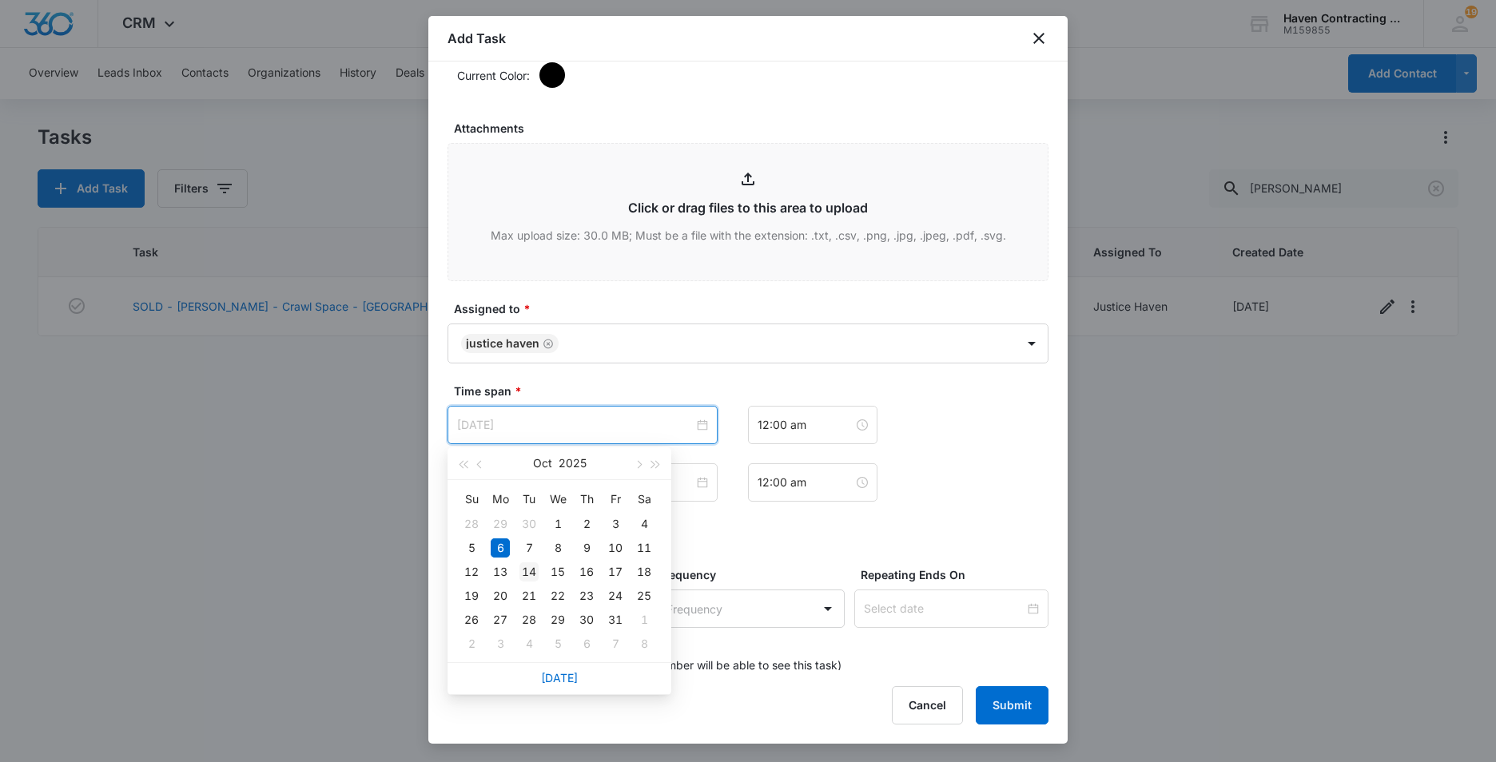
type input "[DATE]"
click at [529, 573] on div "14" at bounding box center [528, 572] width 19 height 19
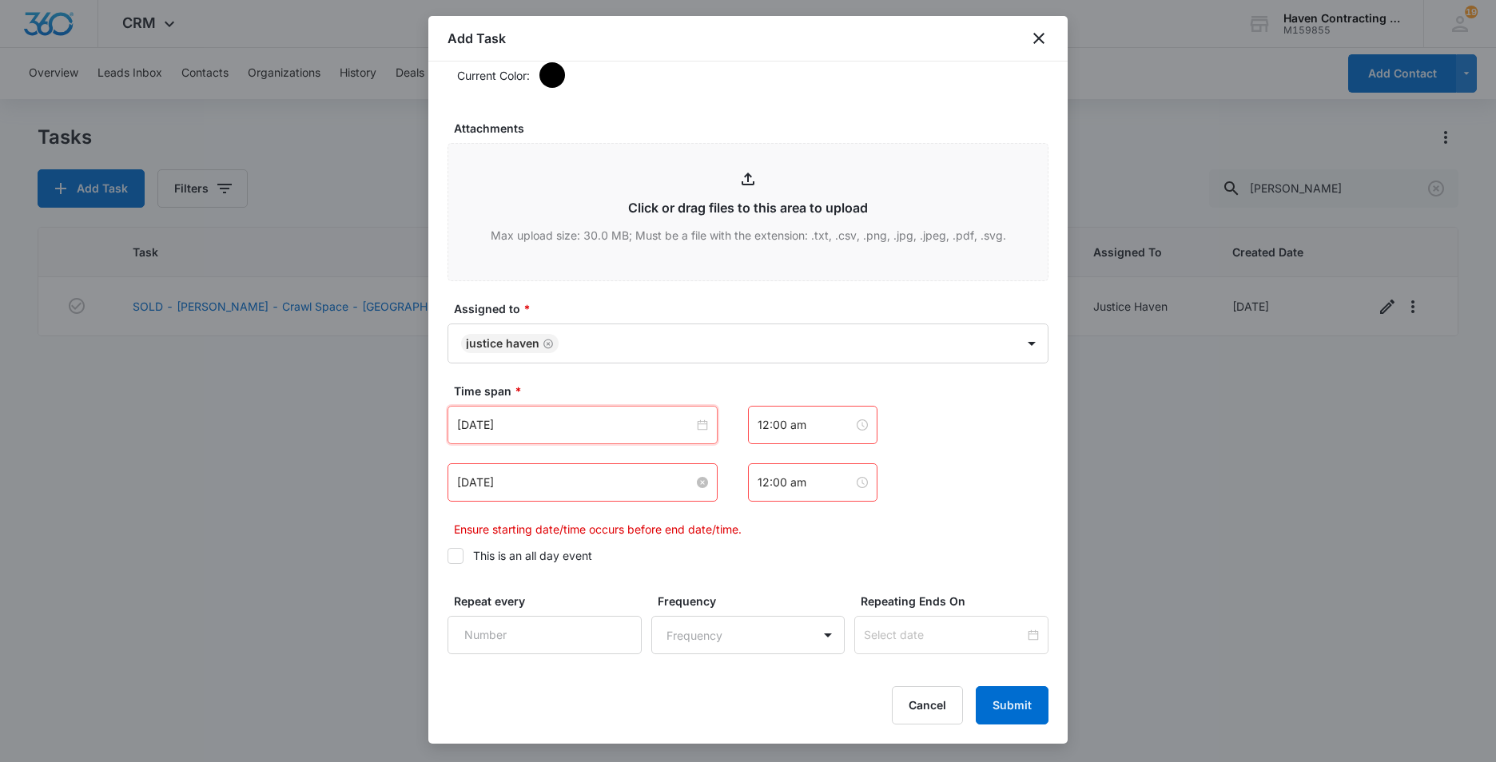
click at [527, 489] on input "[DATE]" at bounding box center [575, 483] width 237 height 18
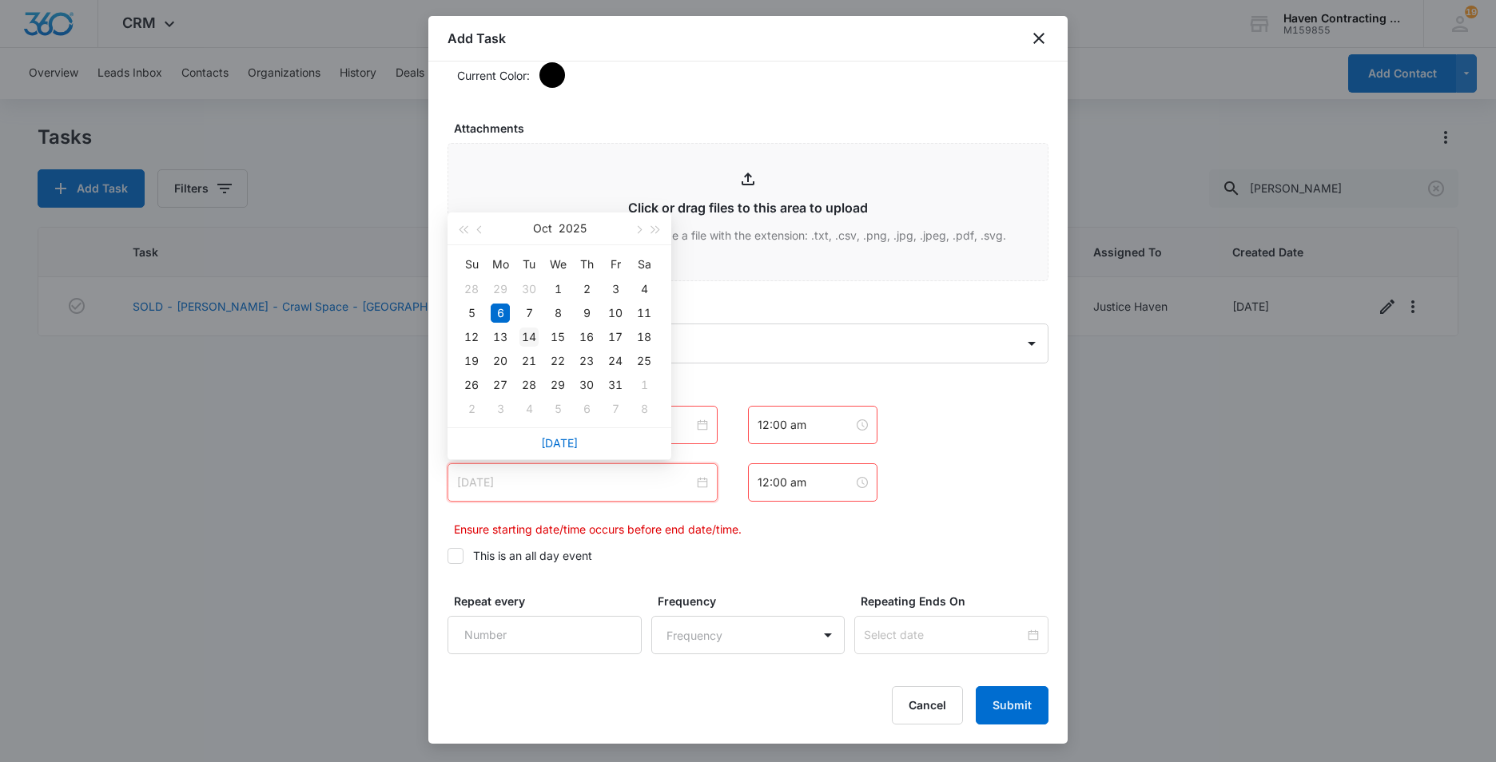
type input "[DATE]"
click at [530, 334] on div "14" at bounding box center [528, 337] width 19 height 19
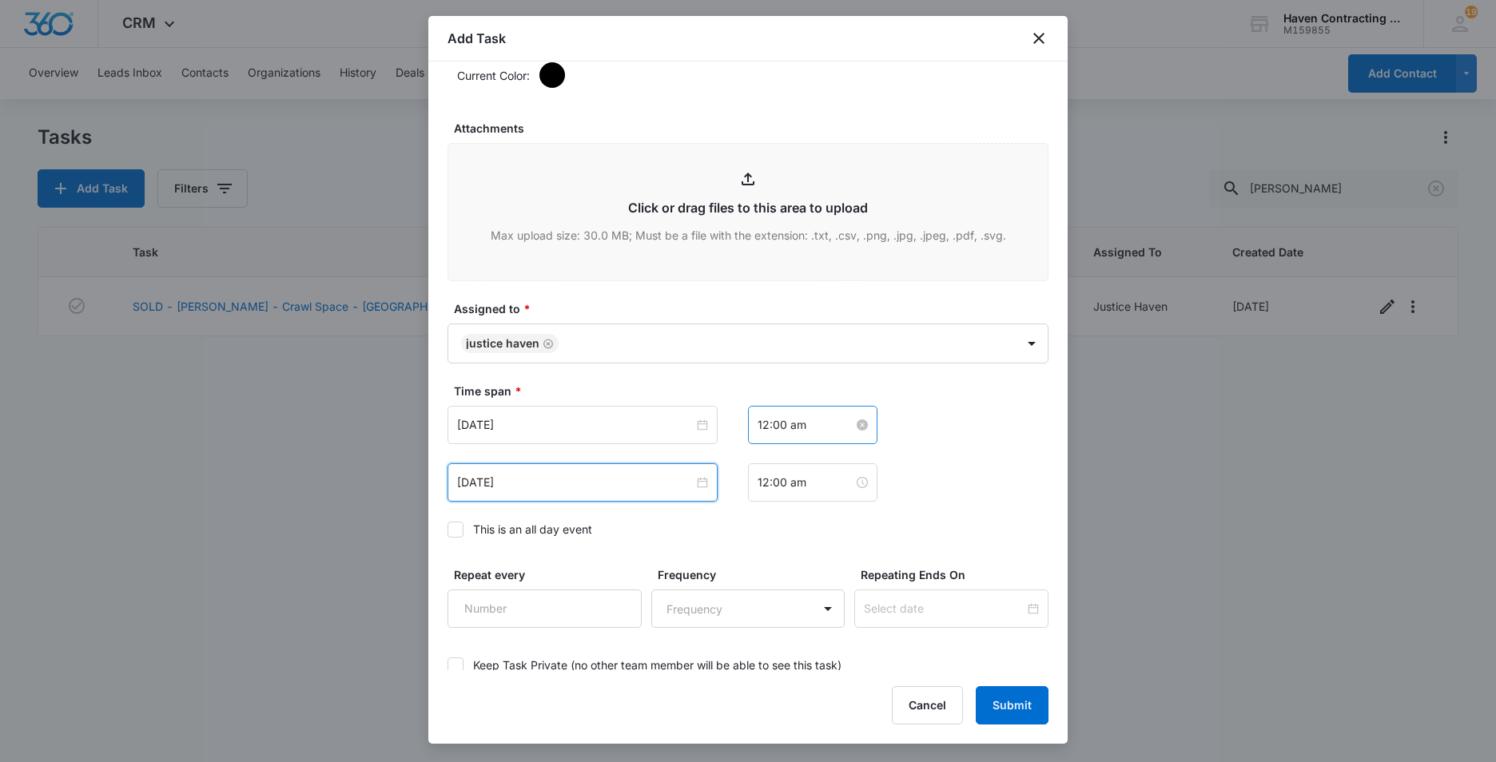
click at [806, 426] on input "12:00 am" at bounding box center [806, 425] width 96 height 18
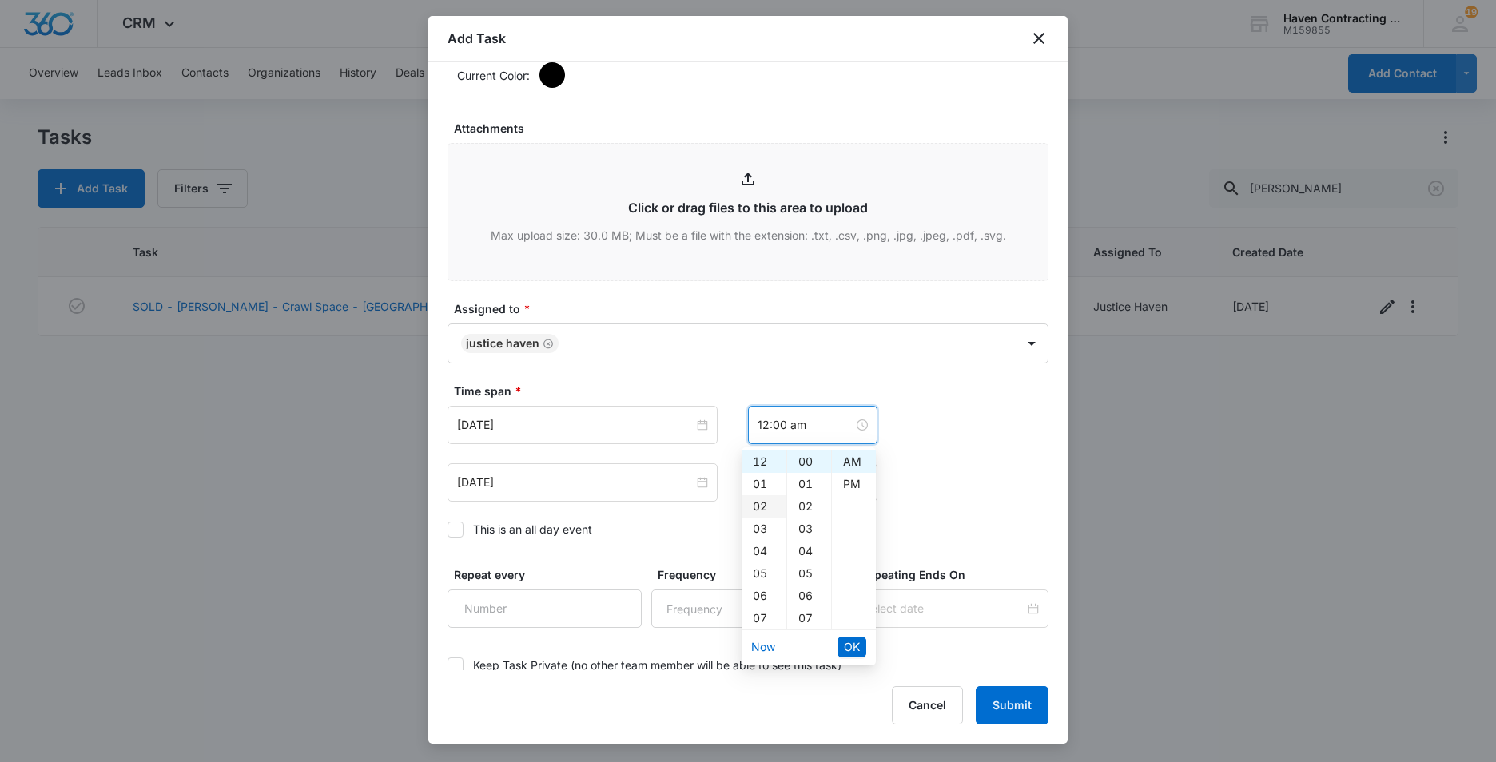
click at [762, 509] on div "02" at bounding box center [764, 506] width 45 height 22
click at [849, 484] on div "PM" at bounding box center [854, 484] width 44 height 22
type input "2:00 pm"
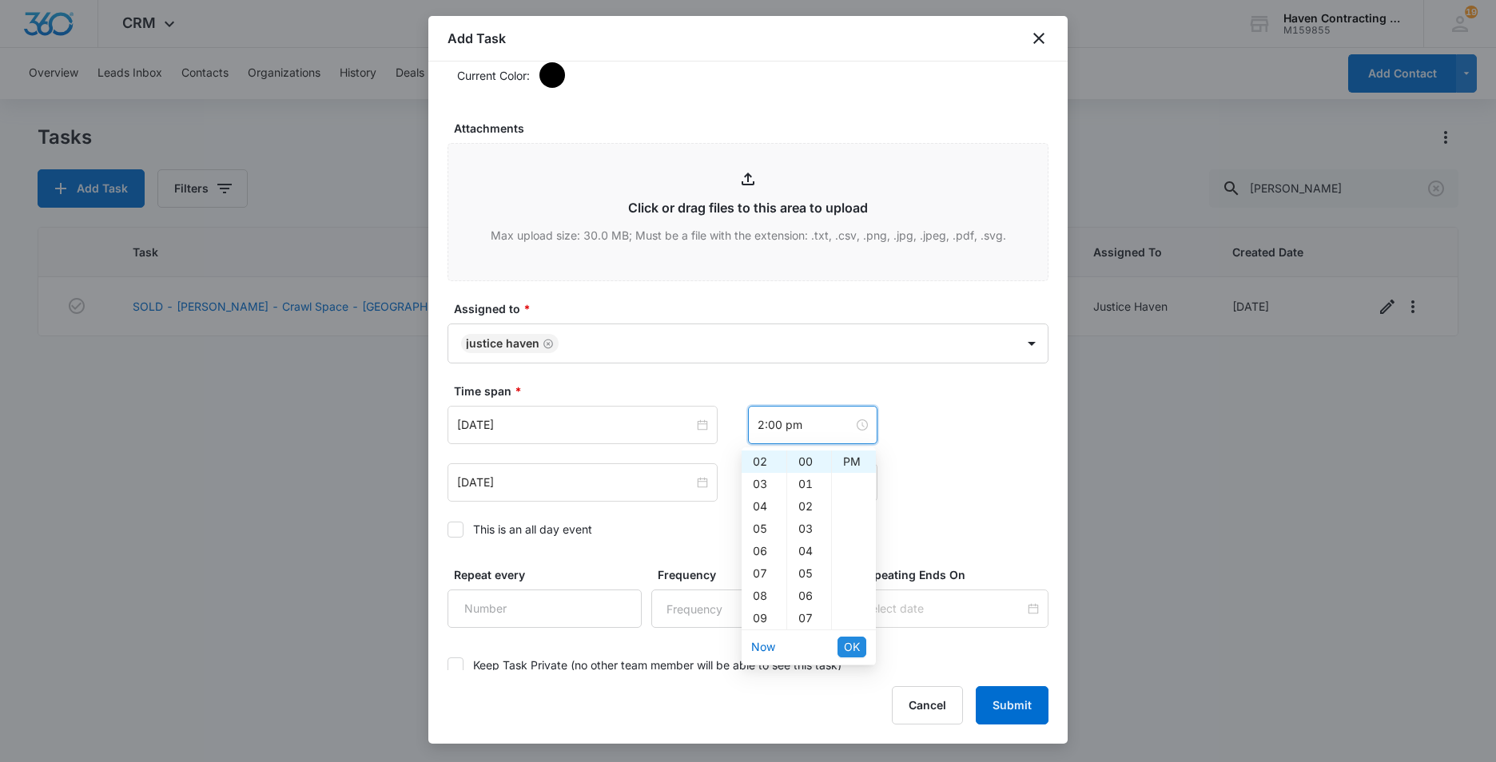
click at [847, 646] on span "OK" at bounding box center [852, 647] width 16 height 18
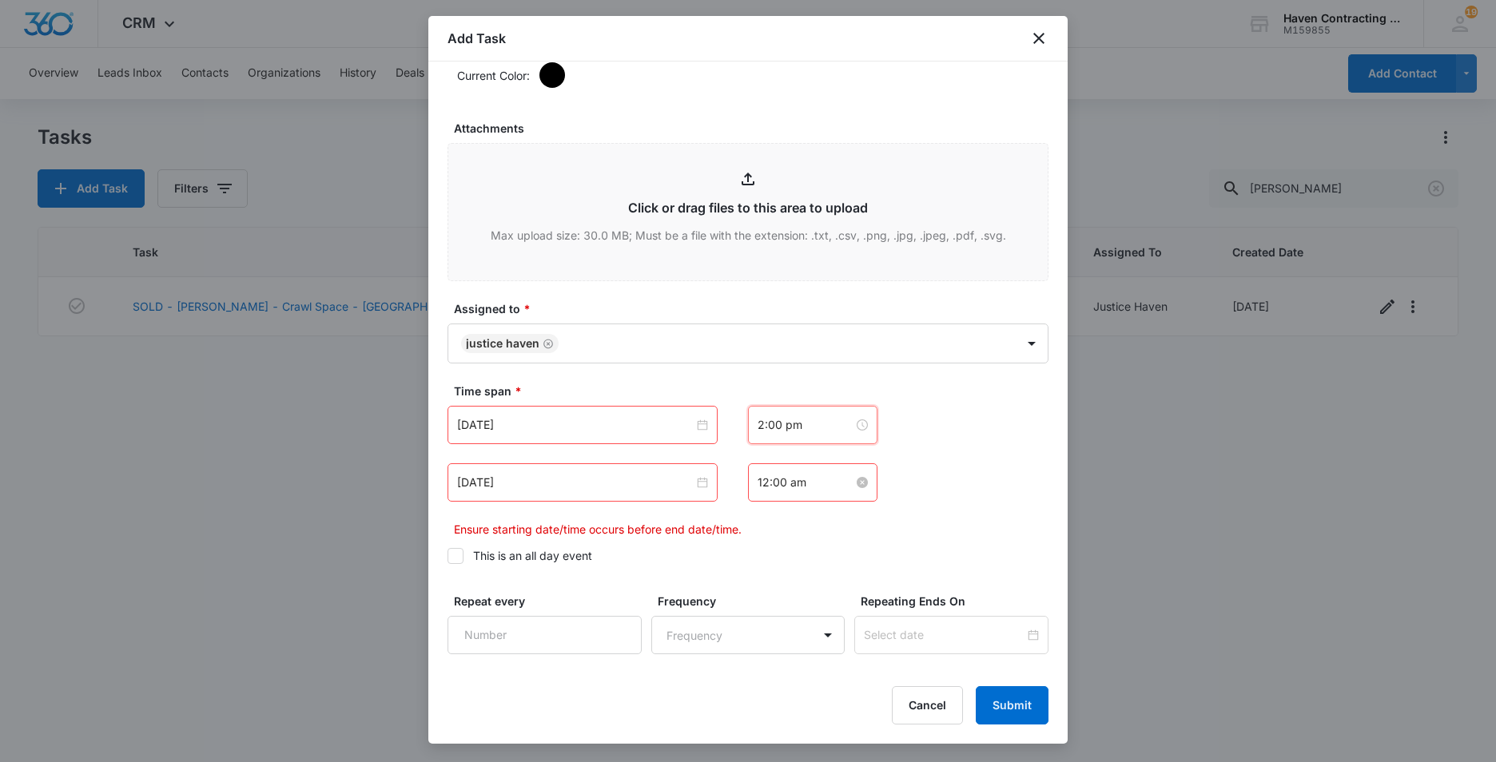
click at [821, 479] on input "12:00 am" at bounding box center [806, 483] width 96 height 18
click at [766, 584] on div "03" at bounding box center [764, 586] width 45 height 22
click at [858, 541] on div "PM" at bounding box center [854, 542] width 44 height 22
type input "3:00 pm"
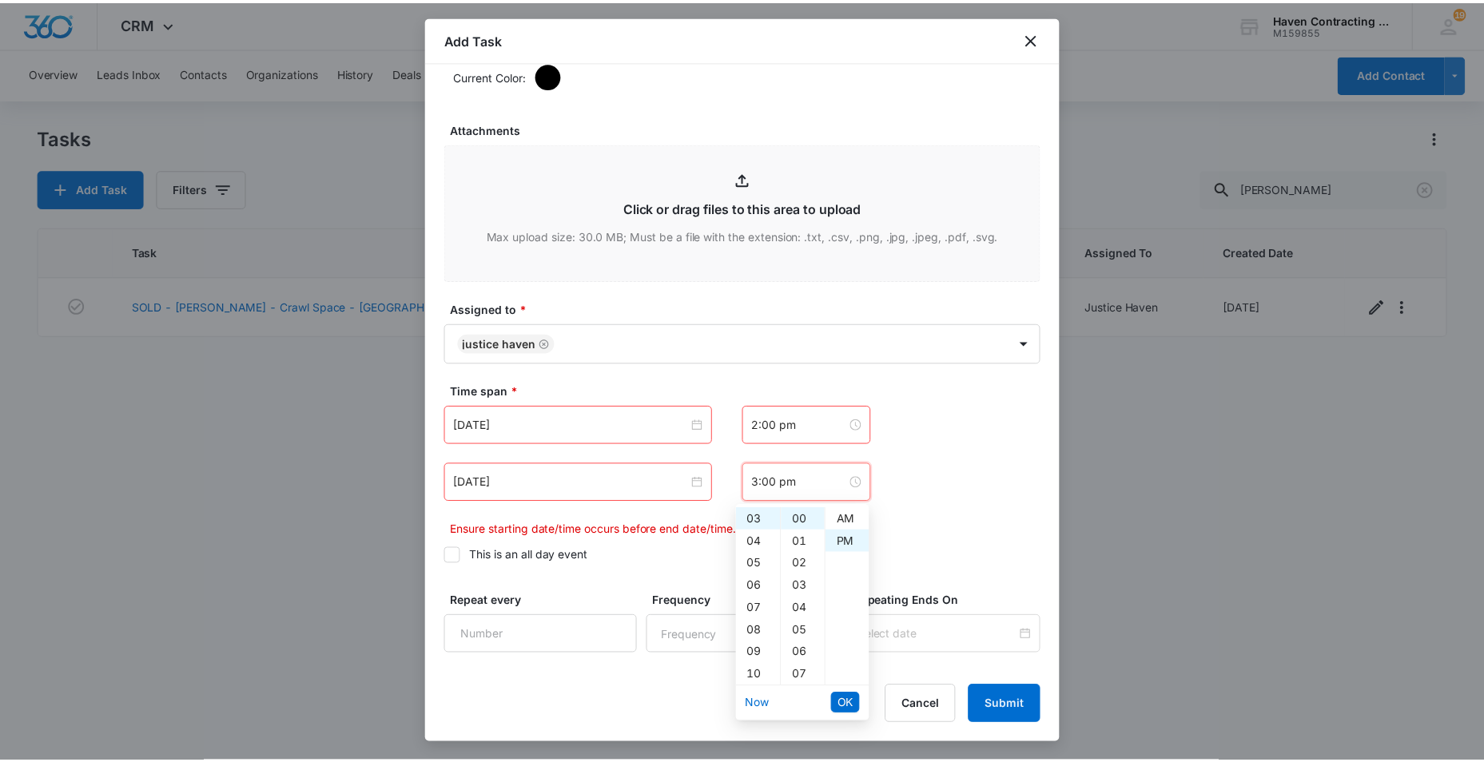
scroll to position [22, 0]
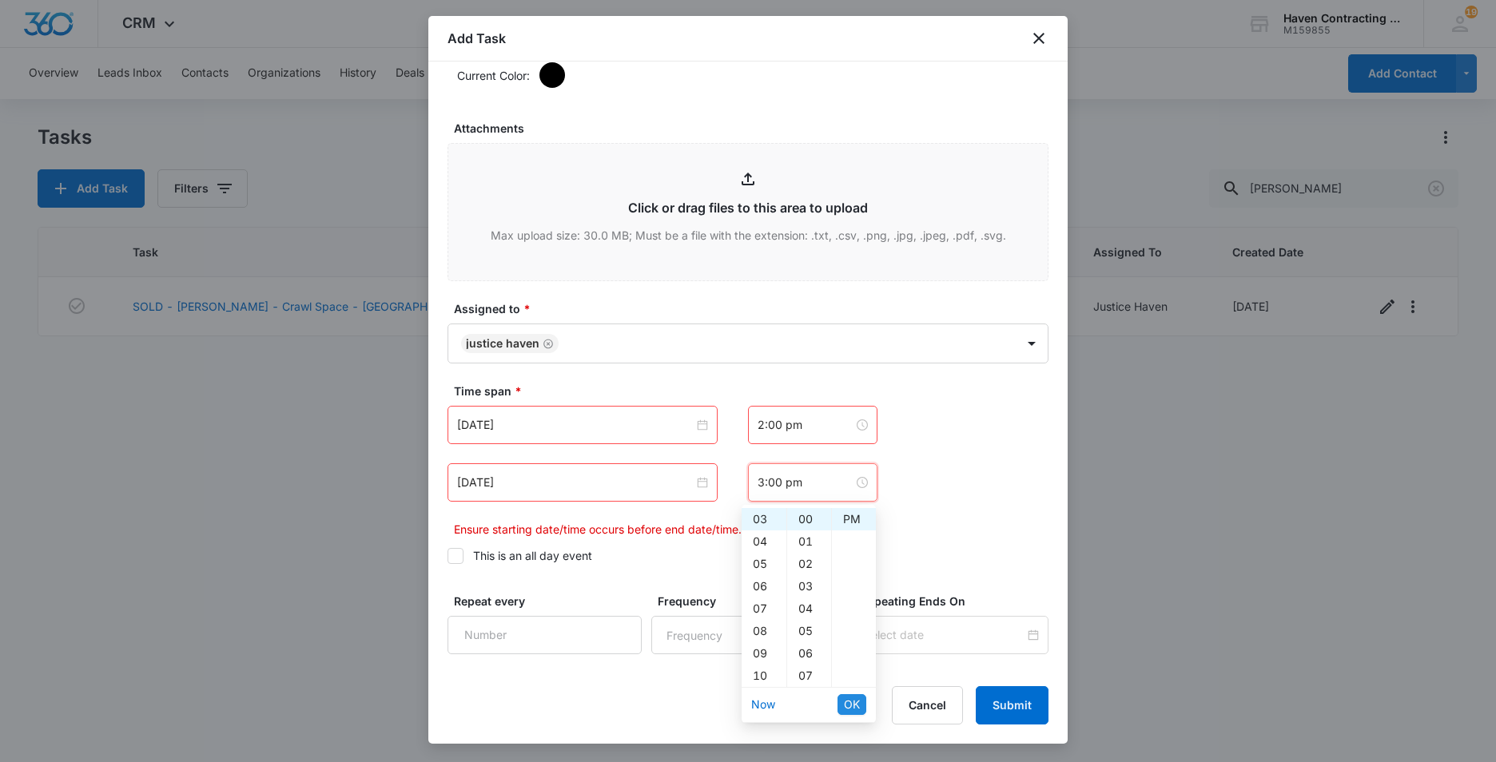
click at [851, 704] on span "OK" at bounding box center [852, 705] width 16 height 18
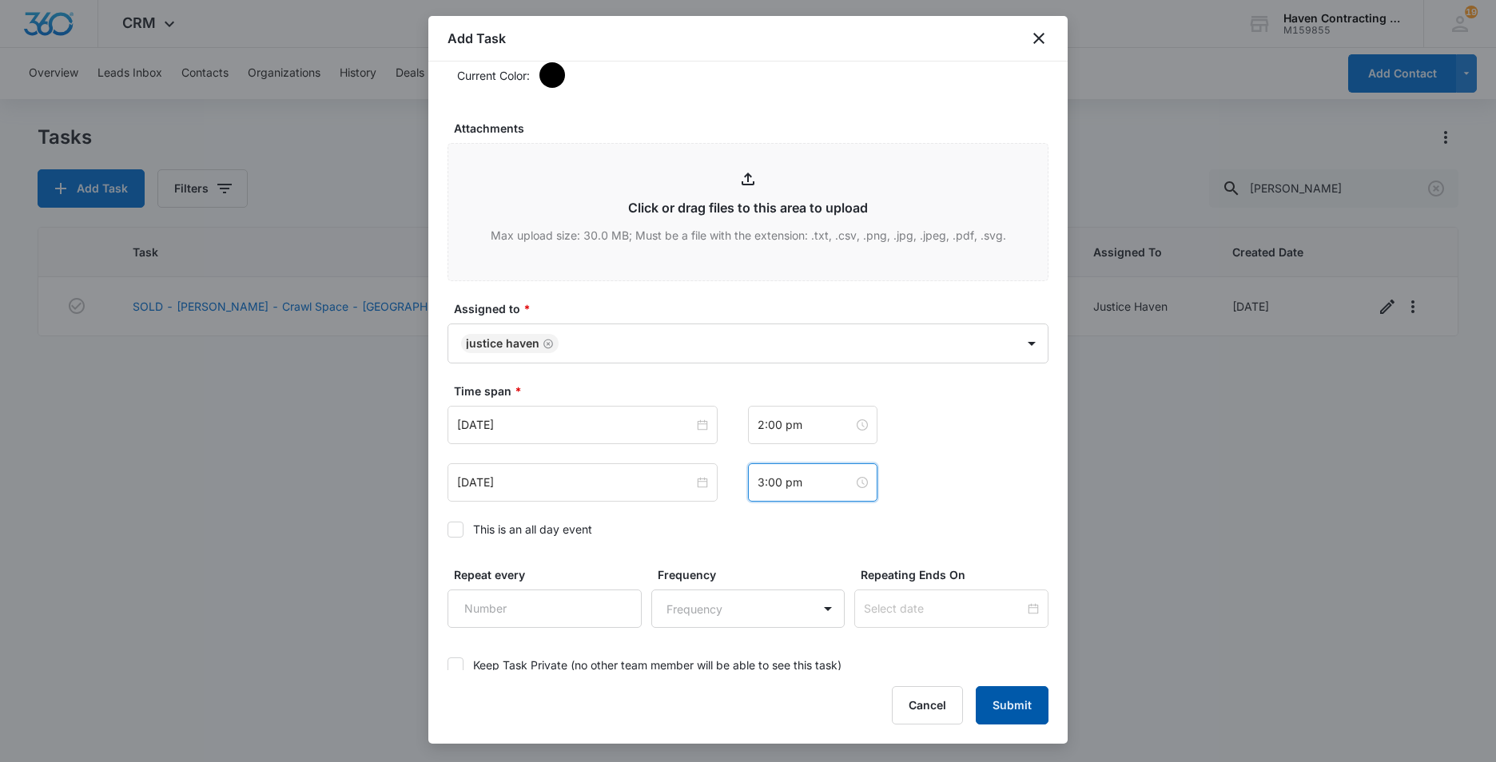
click at [1004, 709] on button "Submit" at bounding box center [1012, 705] width 73 height 38
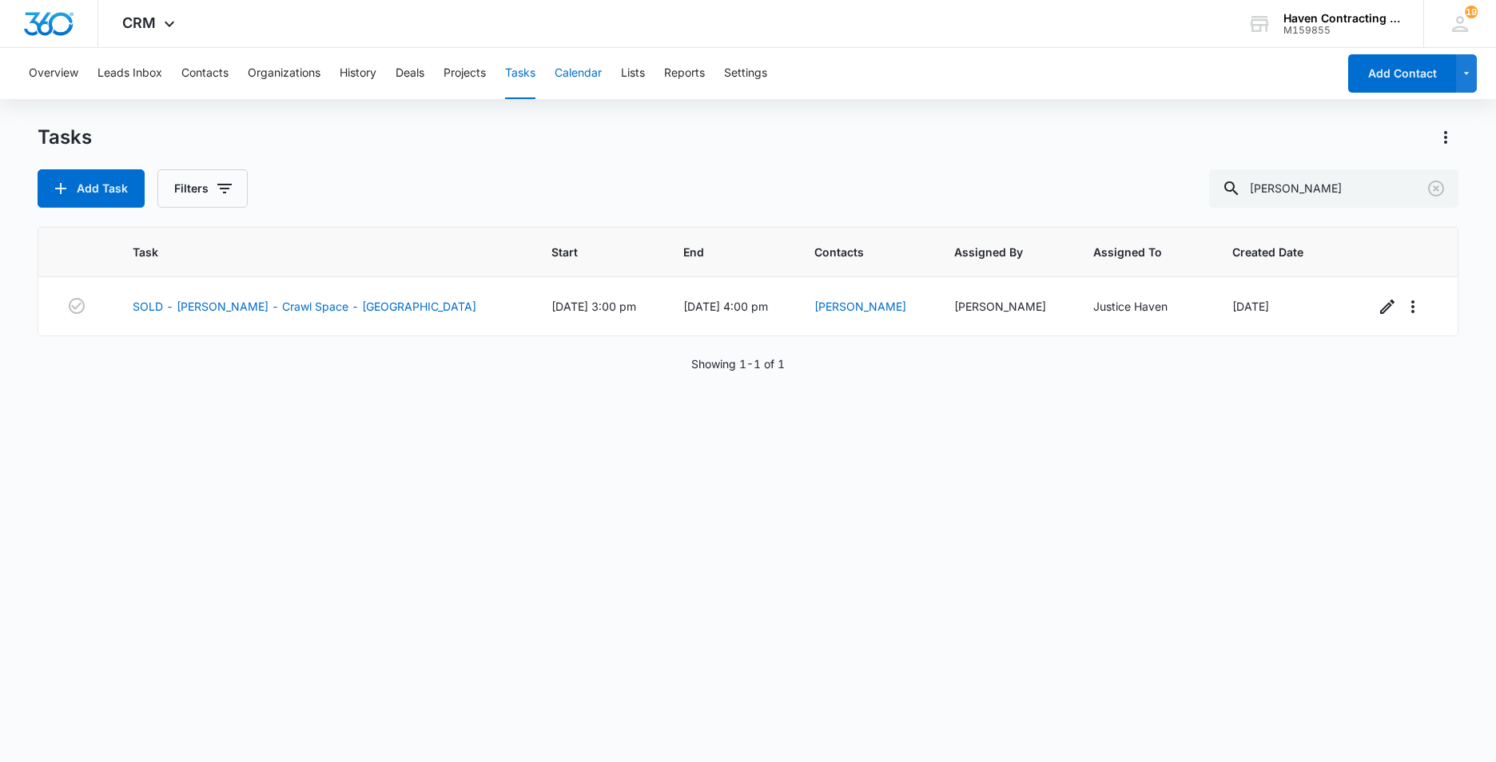
click at [585, 78] on button "Calendar" at bounding box center [578, 73] width 47 height 51
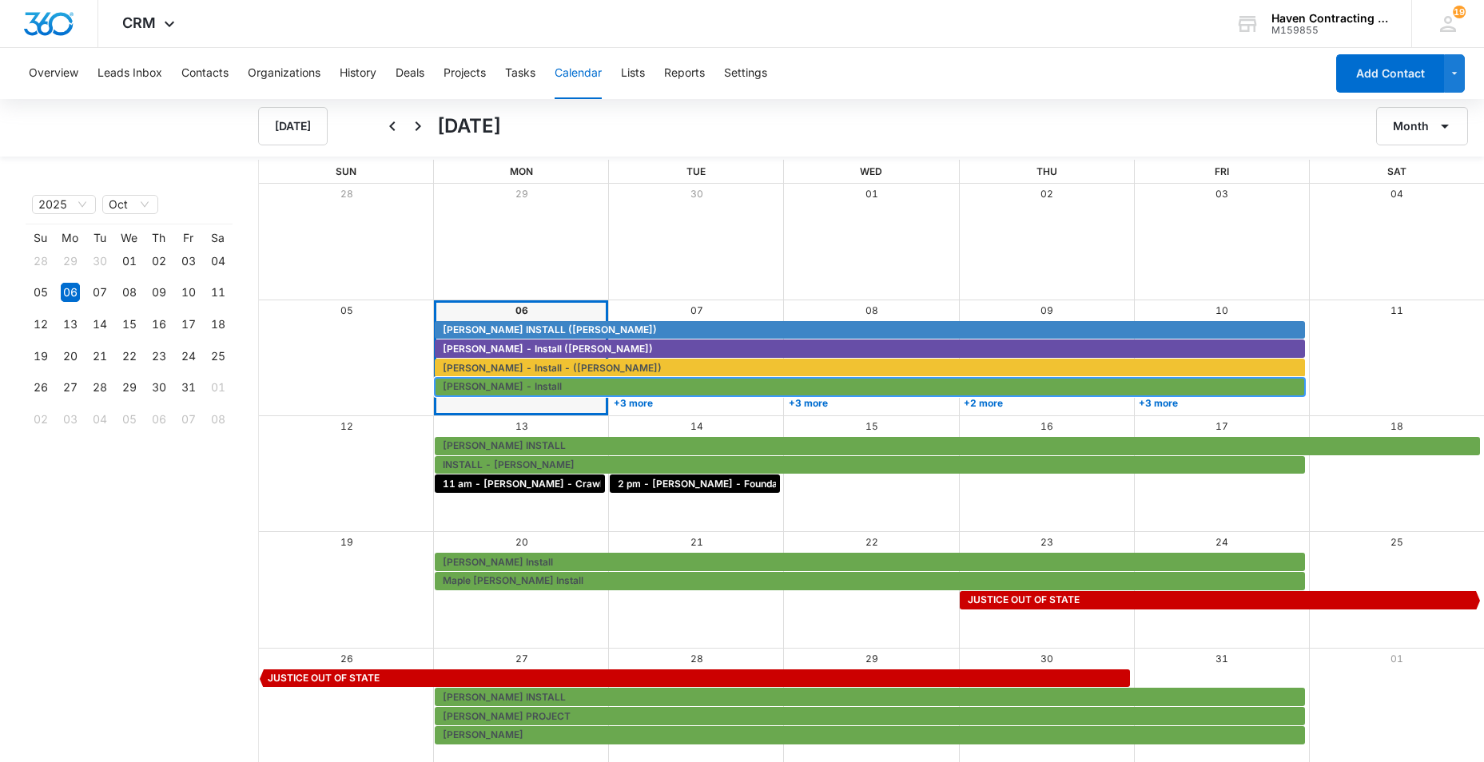
click at [639, 393] on span "[PERSON_NAME] - Install" at bounding box center [872, 387] width 858 height 14
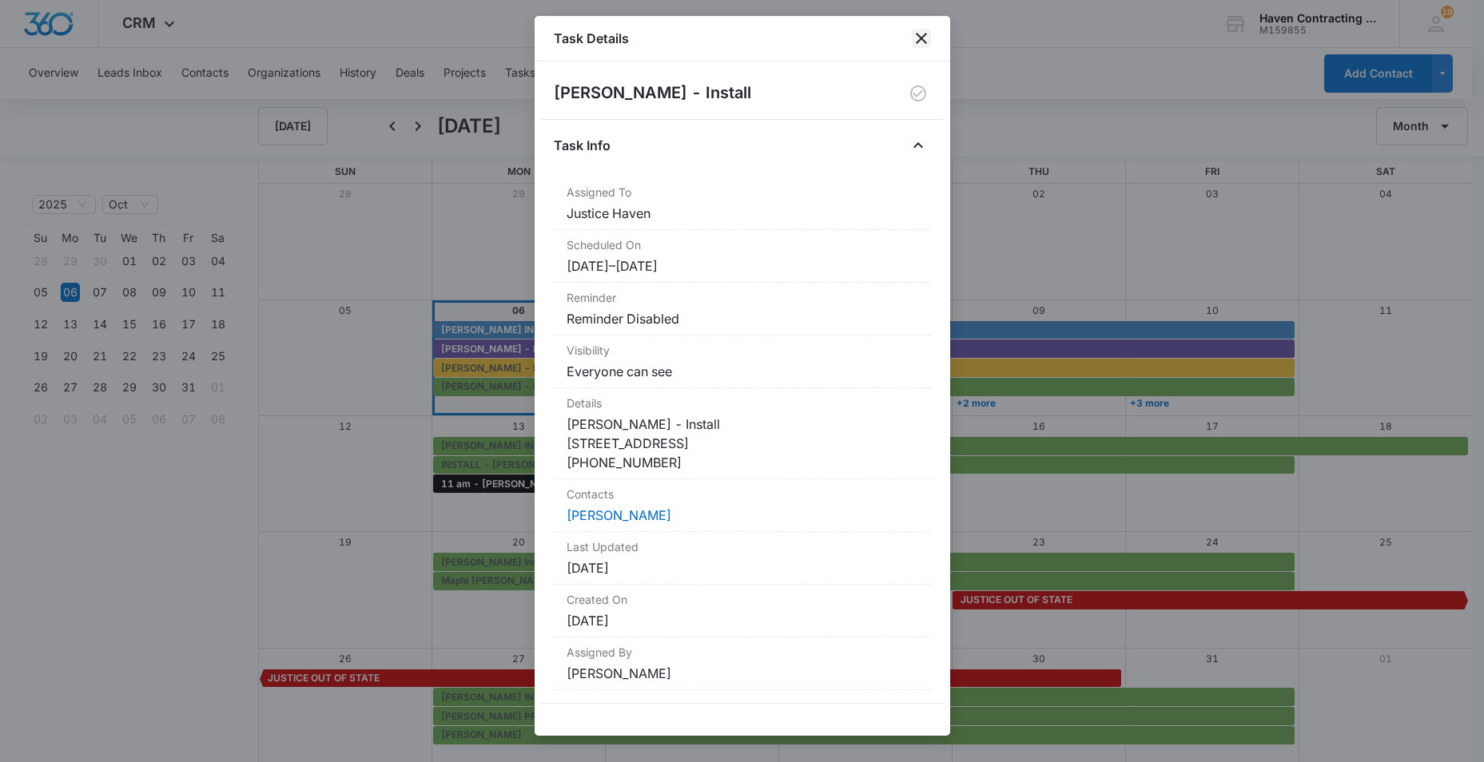
click at [912, 32] on icon "close" at bounding box center [921, 38] width 19 height 19
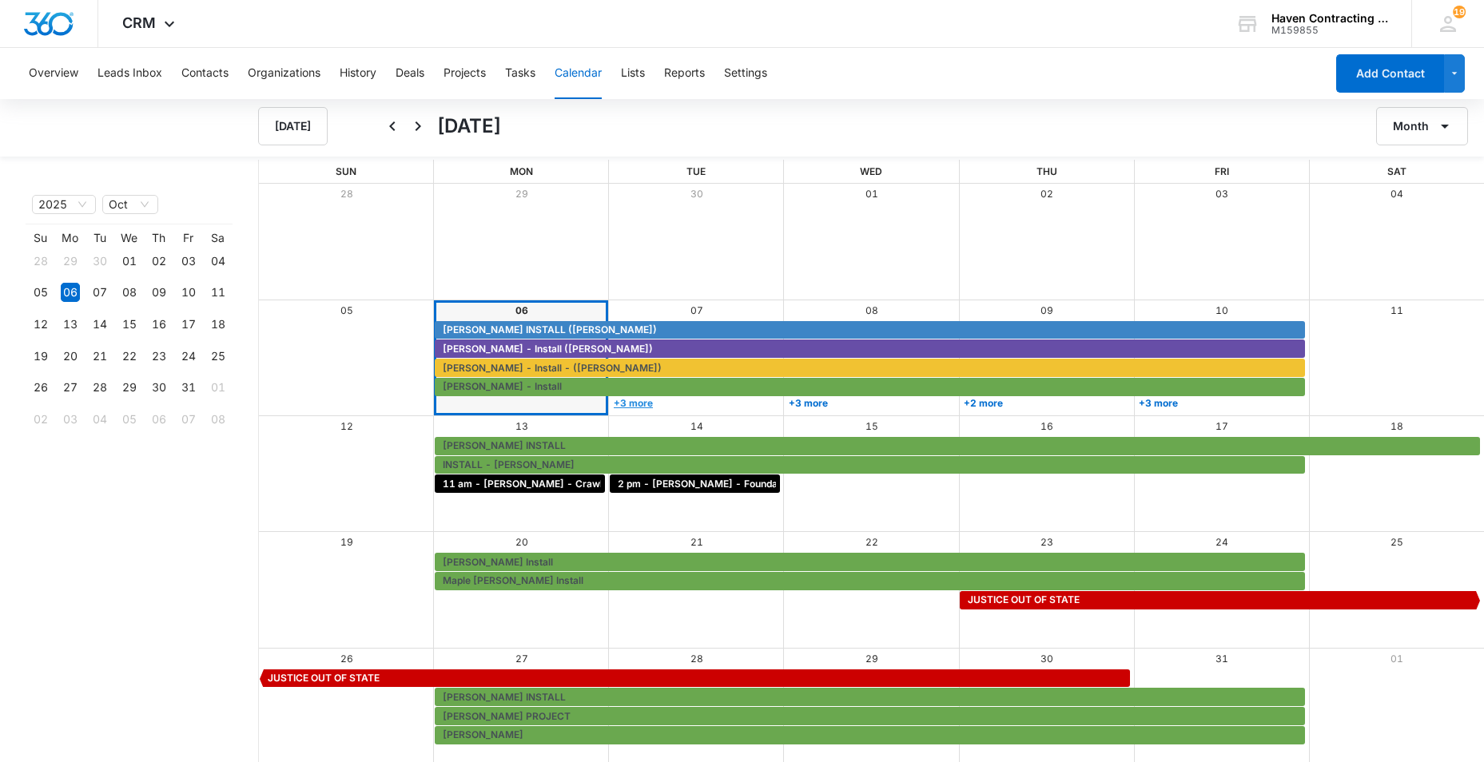
click at [632, 404] on link "+3 more" at bounding box center [695, 403] width 170 height 12
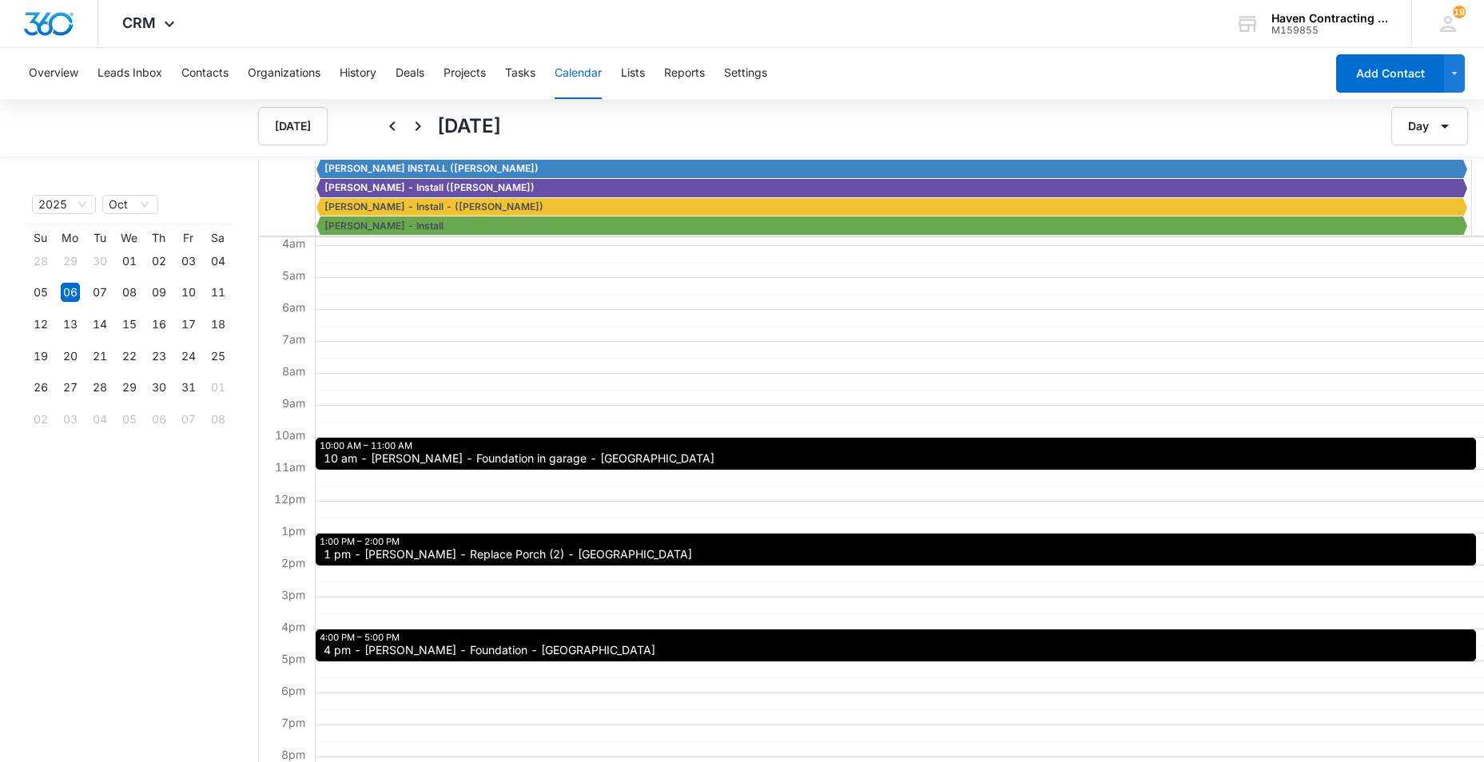
scroll to position [160, 0]
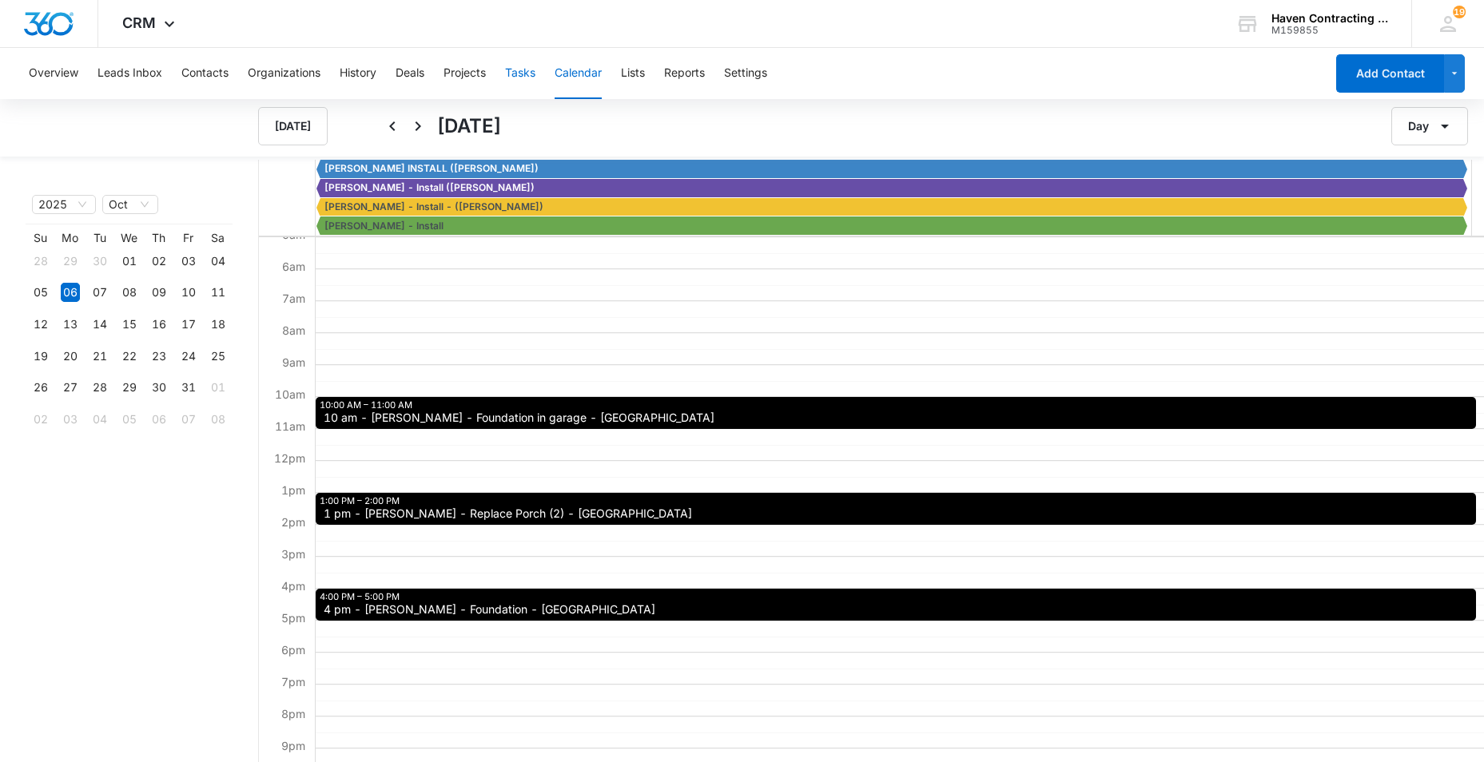
click at [521, 68] on button "Tasks" at bounding box center [520, 73] width 30 height 51
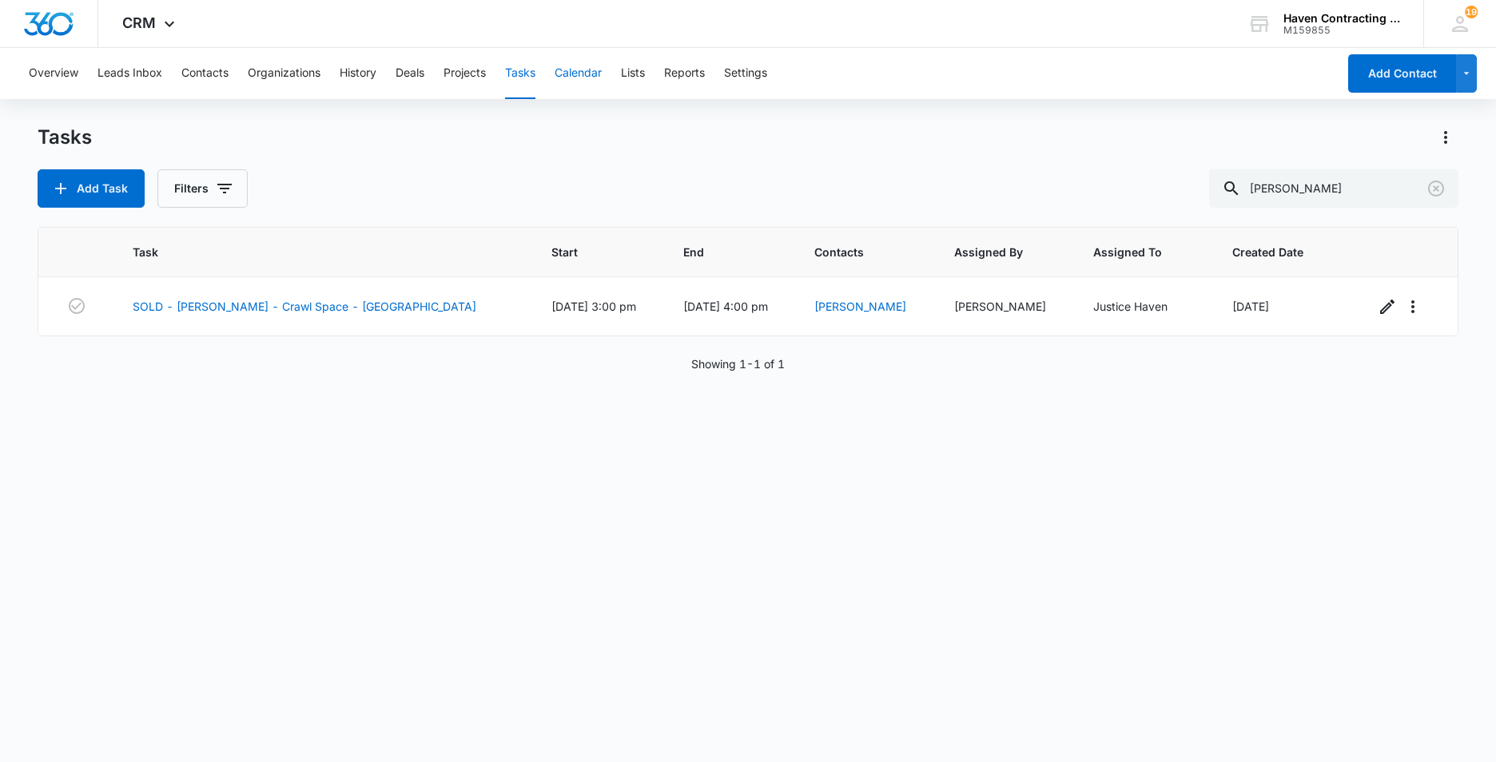
click at [570, 74] on button "Calendar" at bounding box center [578, 73] width 47 height 51
